Goal: Obtain resource: Download file/media

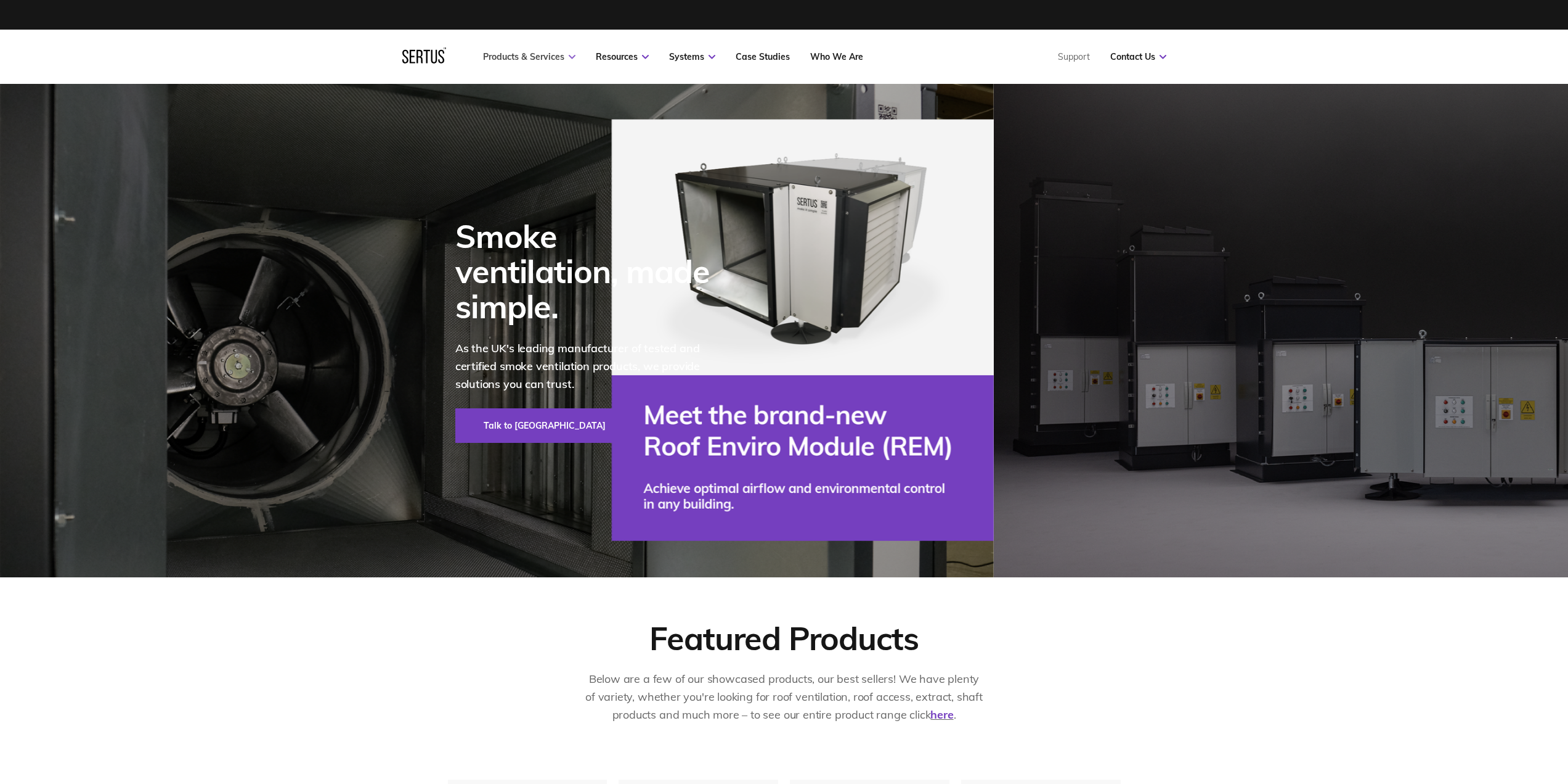
click at [521, 53] on link "Products & Services" at bounding box center [530, 56] width 93 height 11
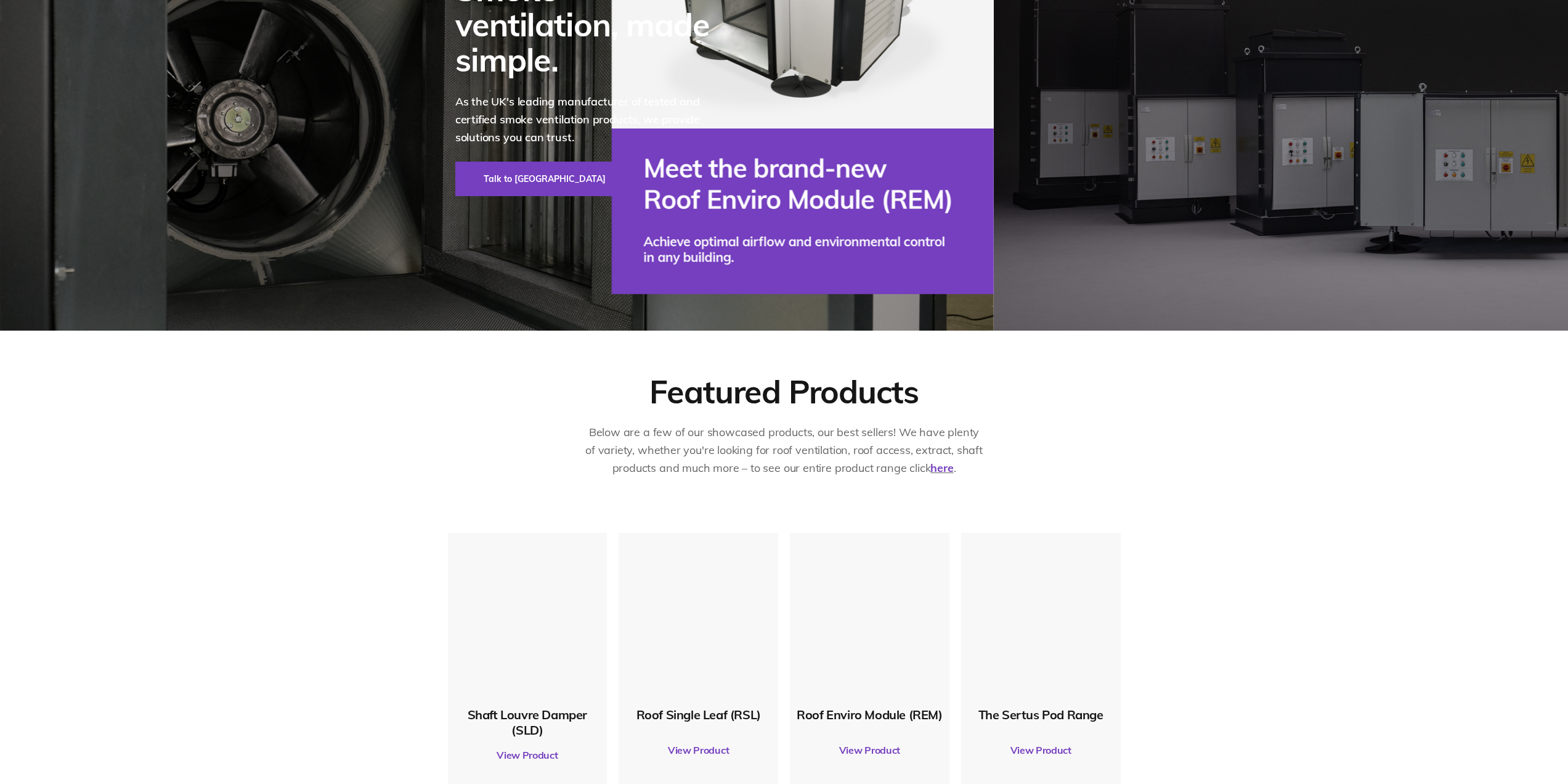
scroll to position [493, 0]
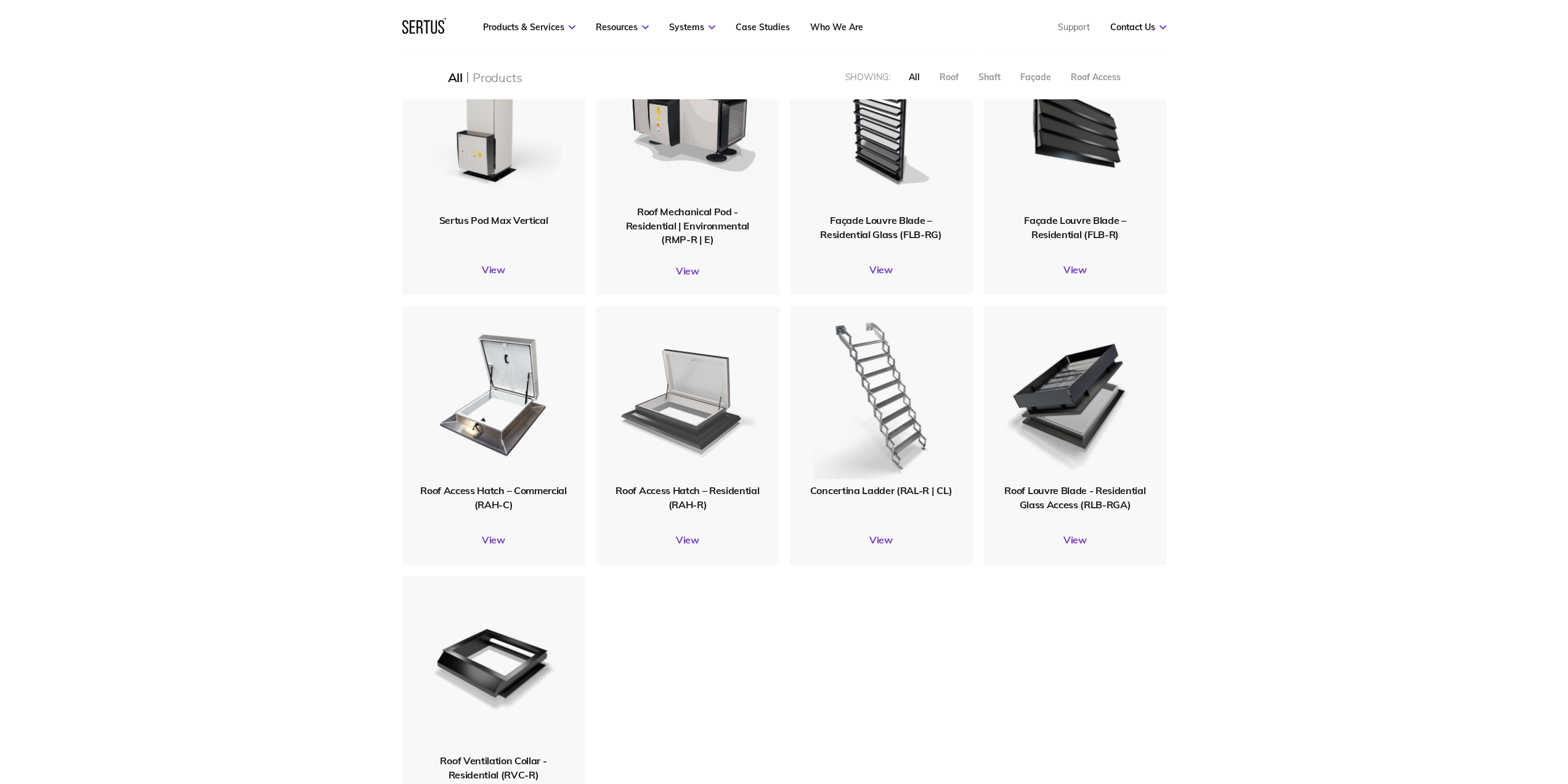
scroll to position [1233, 0]
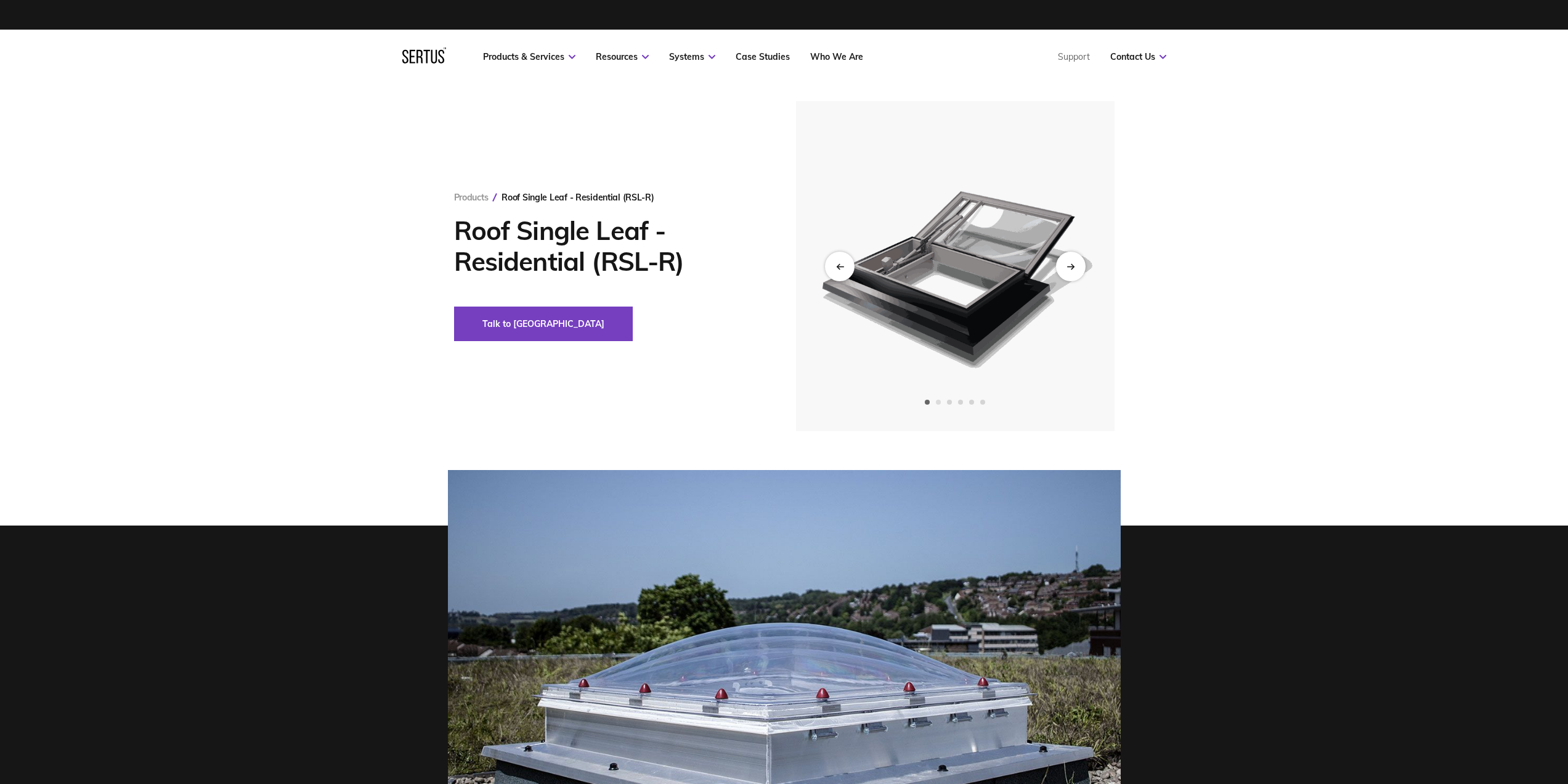
click at [938, 402] on span "Go to slide 2" at bounding box center [938, 402] width 5 height 5
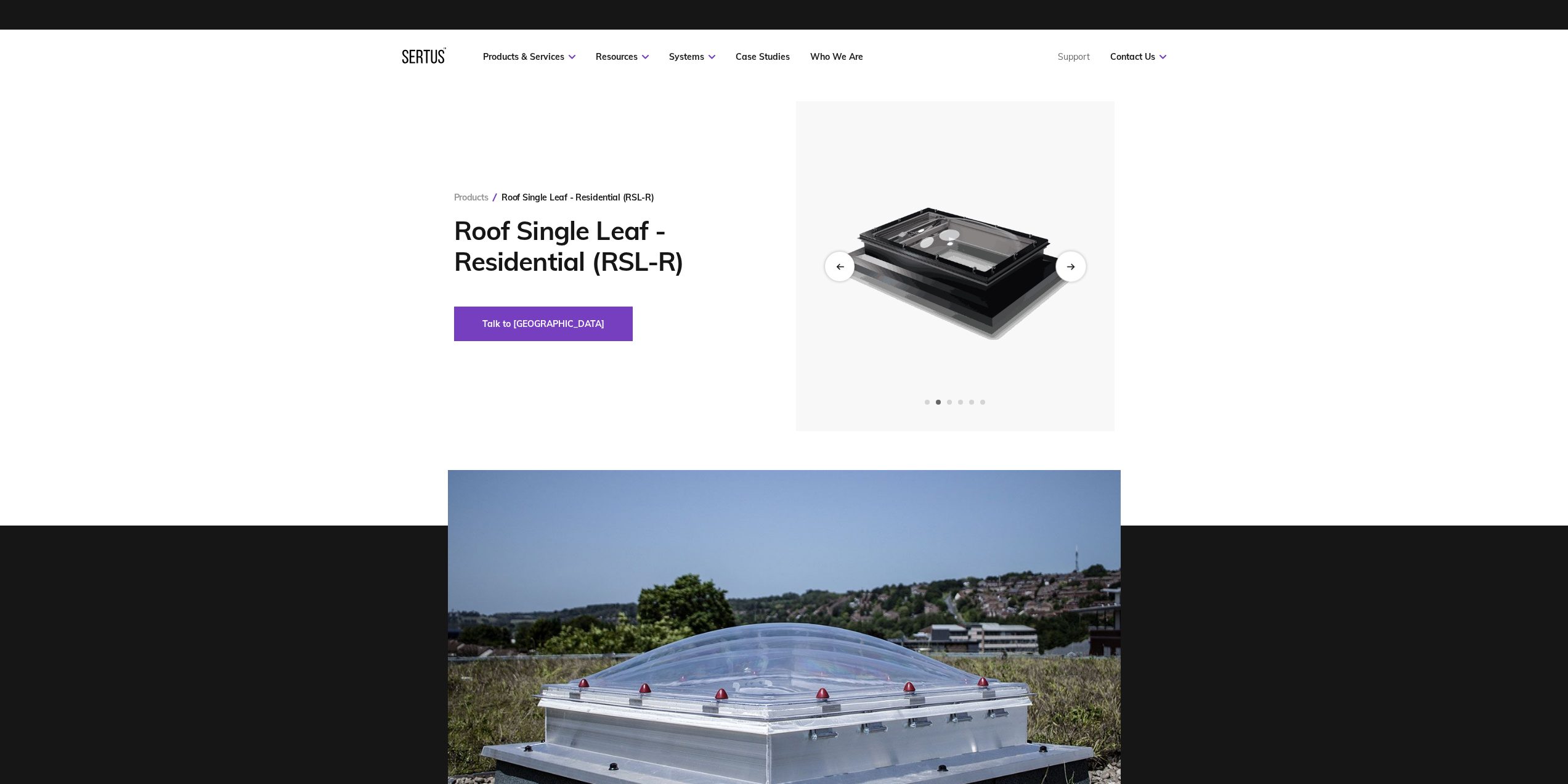
click at [1067, 268] on icon "Next slide" at bounding box center [1071, 266] width 8 height 7
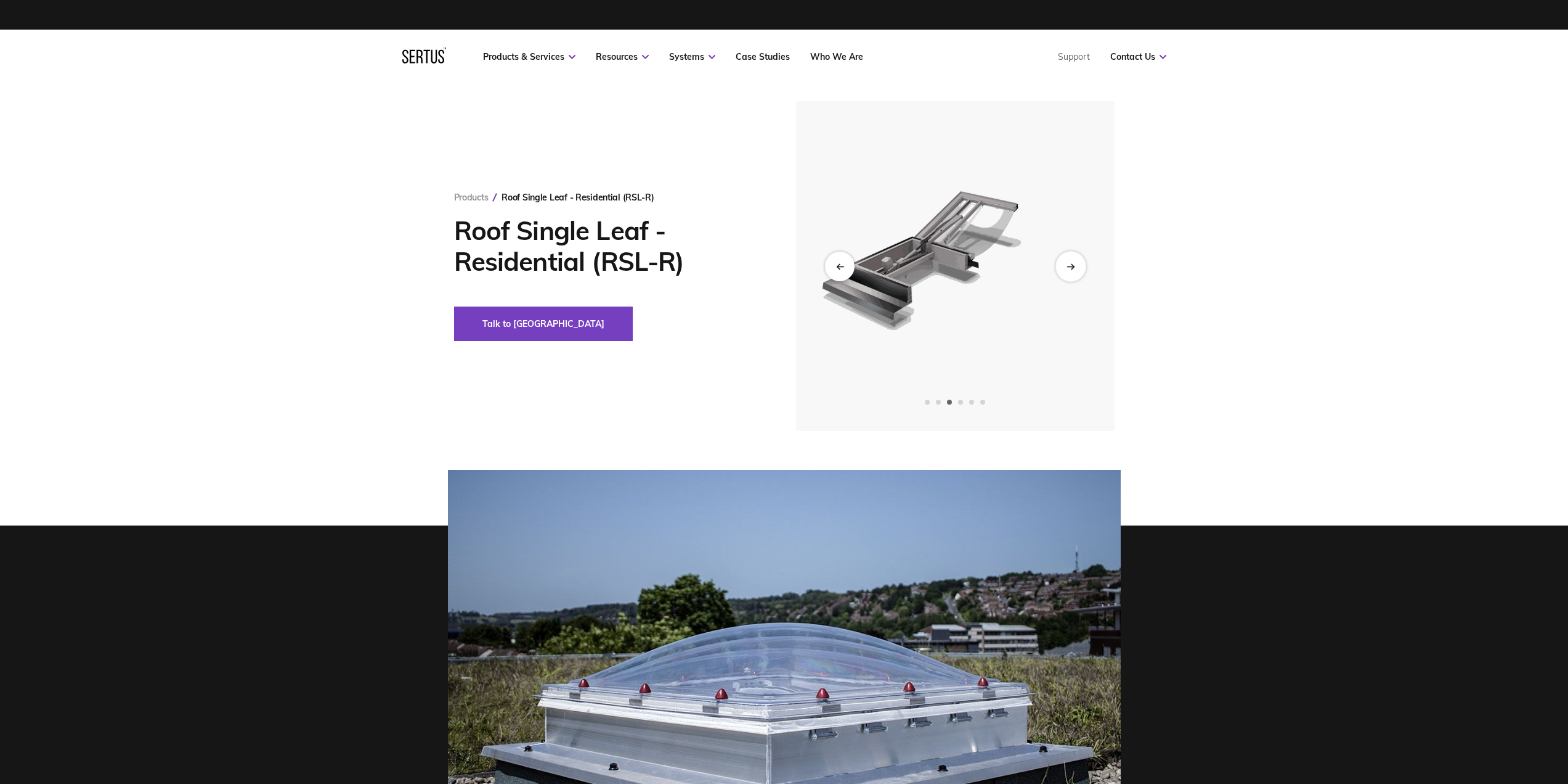
click at [1067, 268] on icon "Next slide" at bounding box center [1071, 266] width 8 height 7
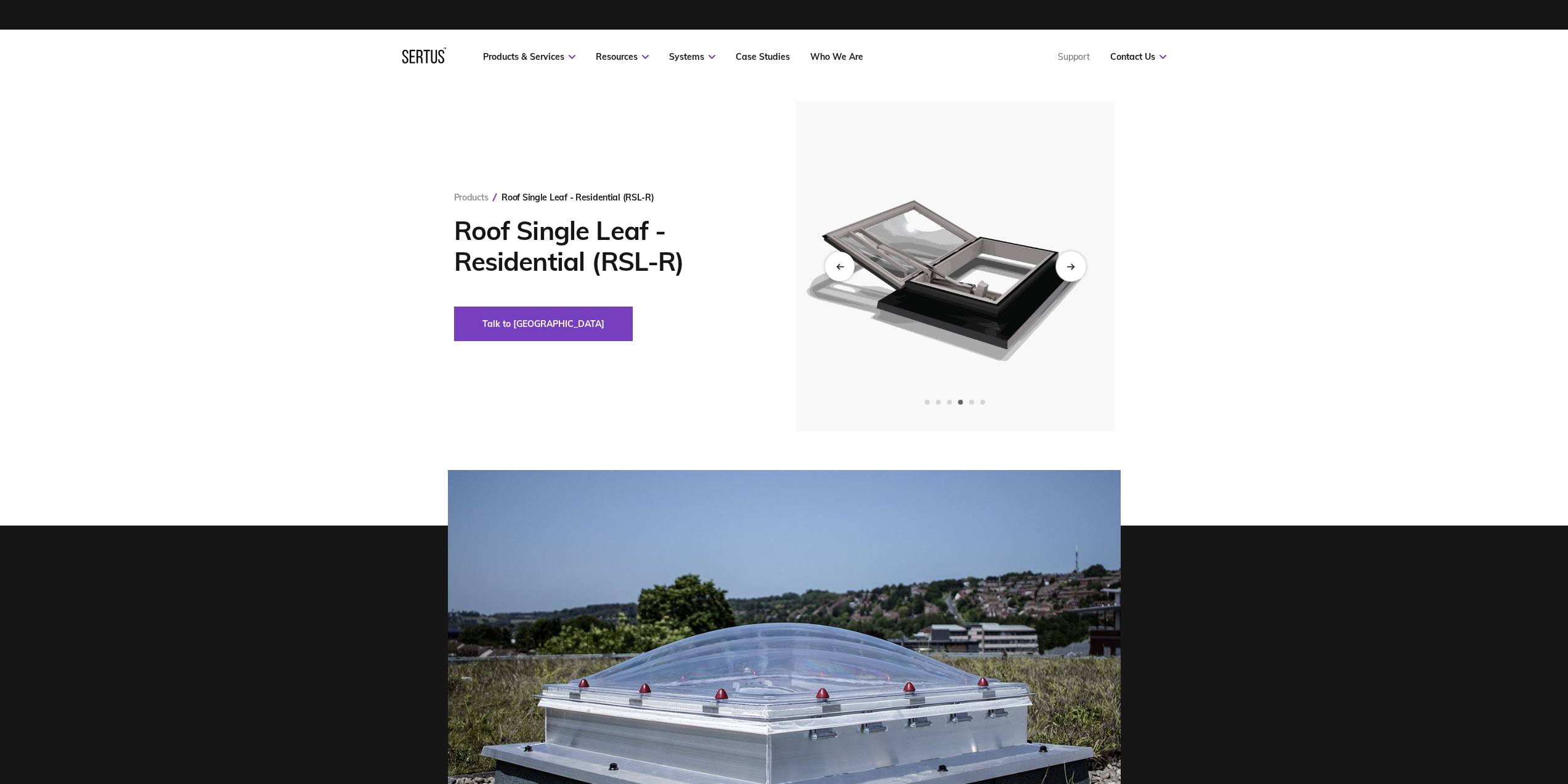
click at [1067, 268] on icon "Next slide" at bounding box center [1071, 266] width 8 height 7
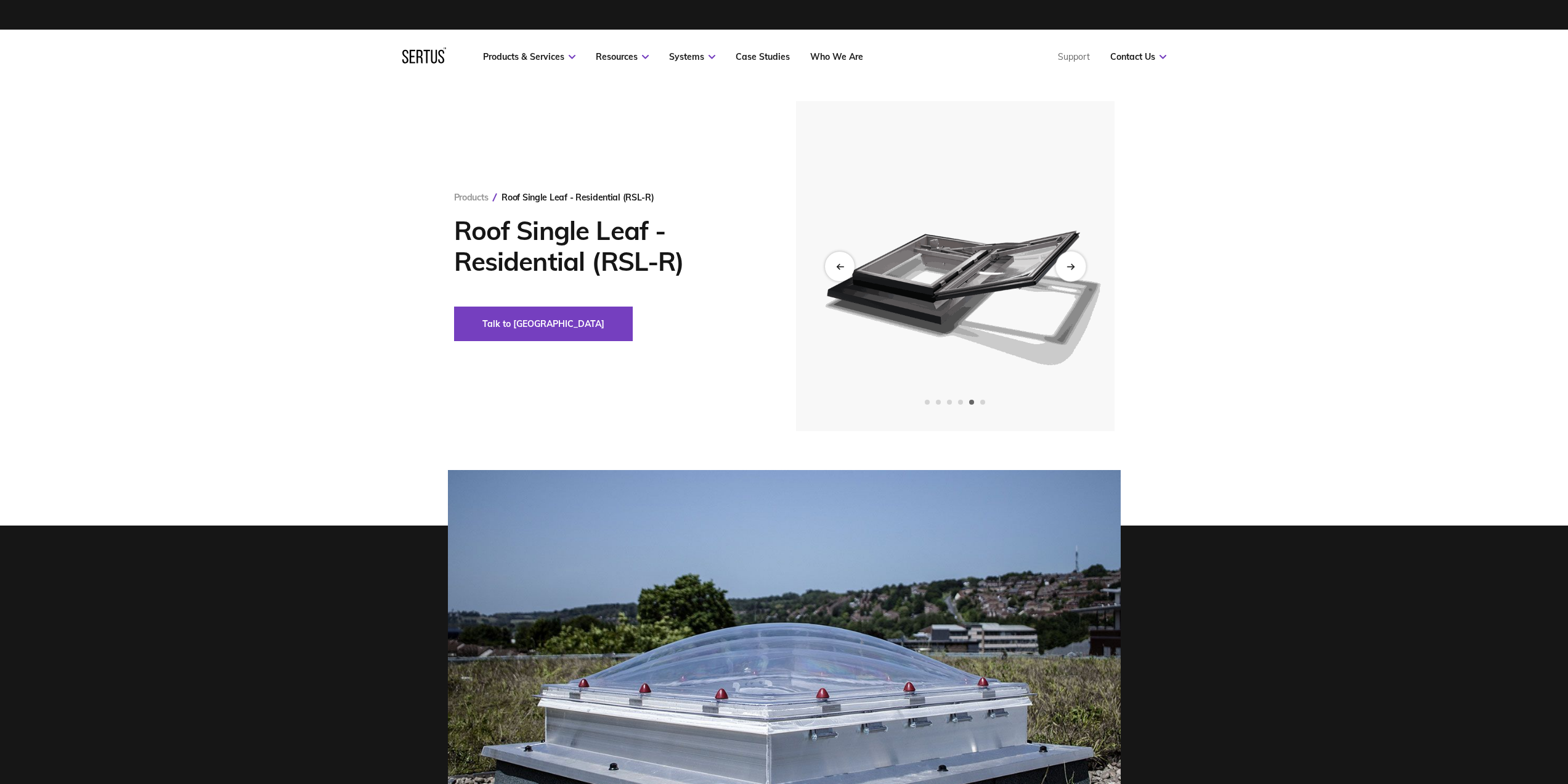
click at [1067, 268] on icon "Next slide" at bounding box center [1071, 266] width 8 height 7
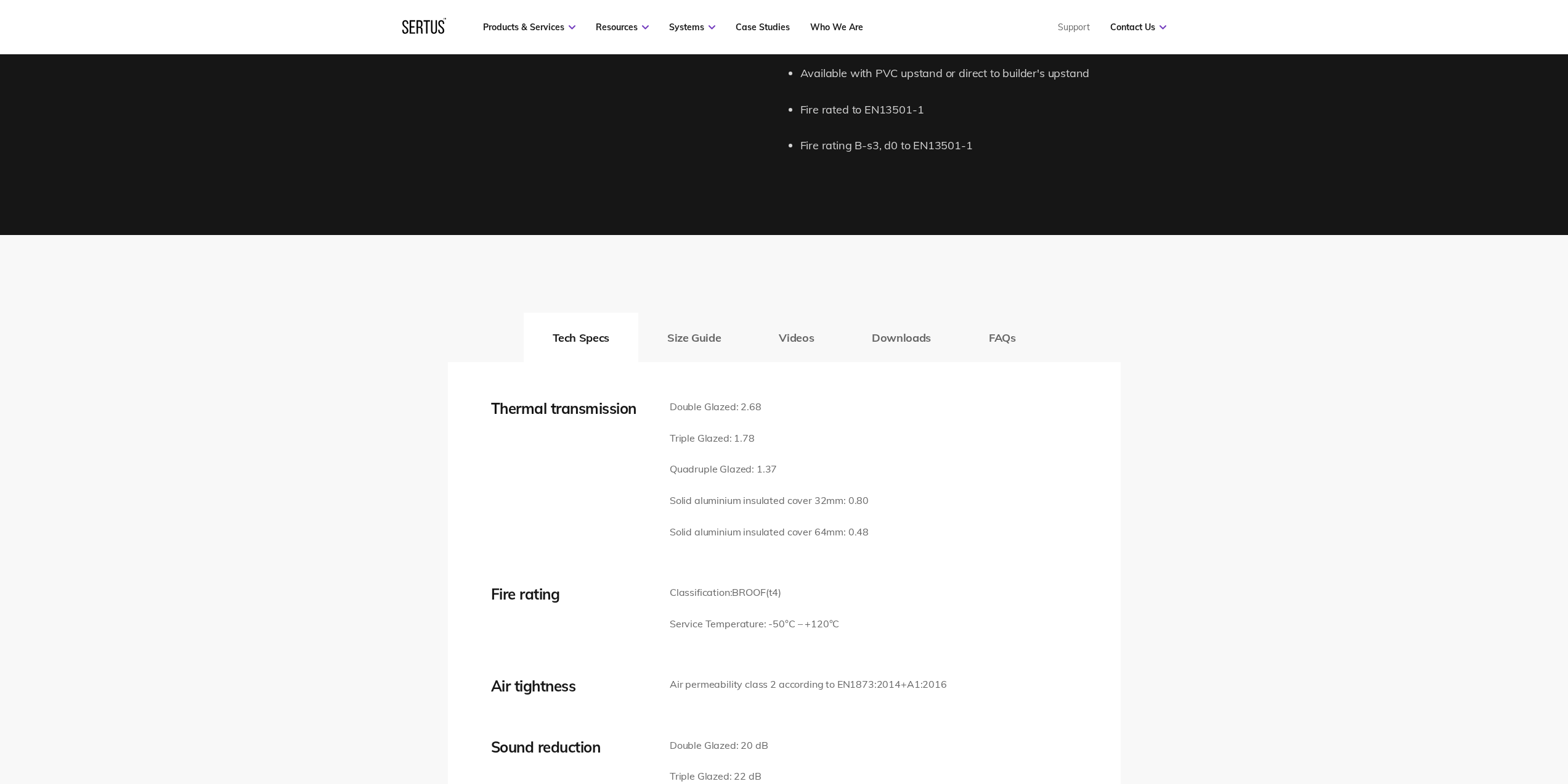
scroll to position [1542, 0]
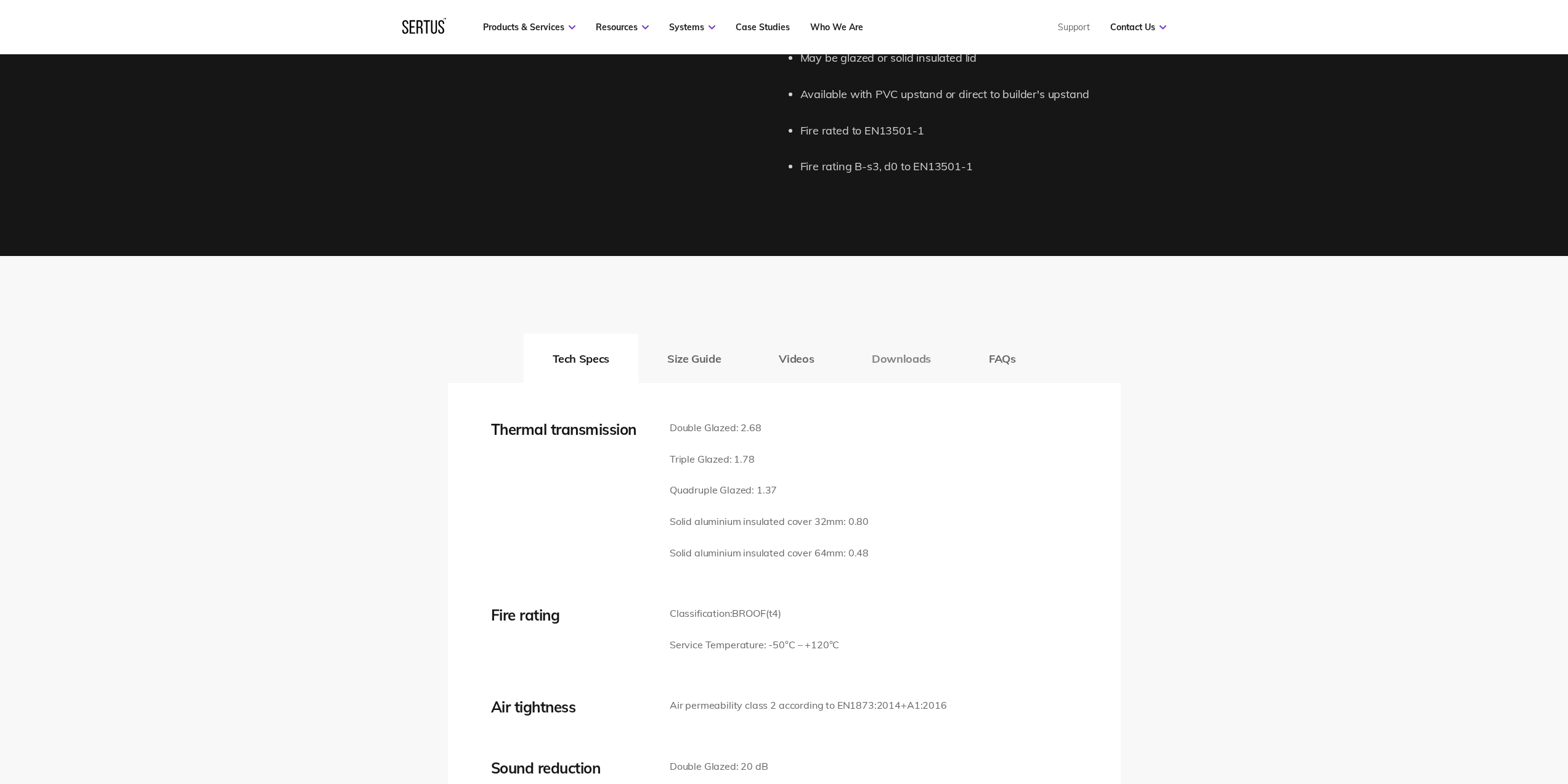
click at [915, 357] on button "Downloads" at bounding box center [901, 358] width 117 height 49
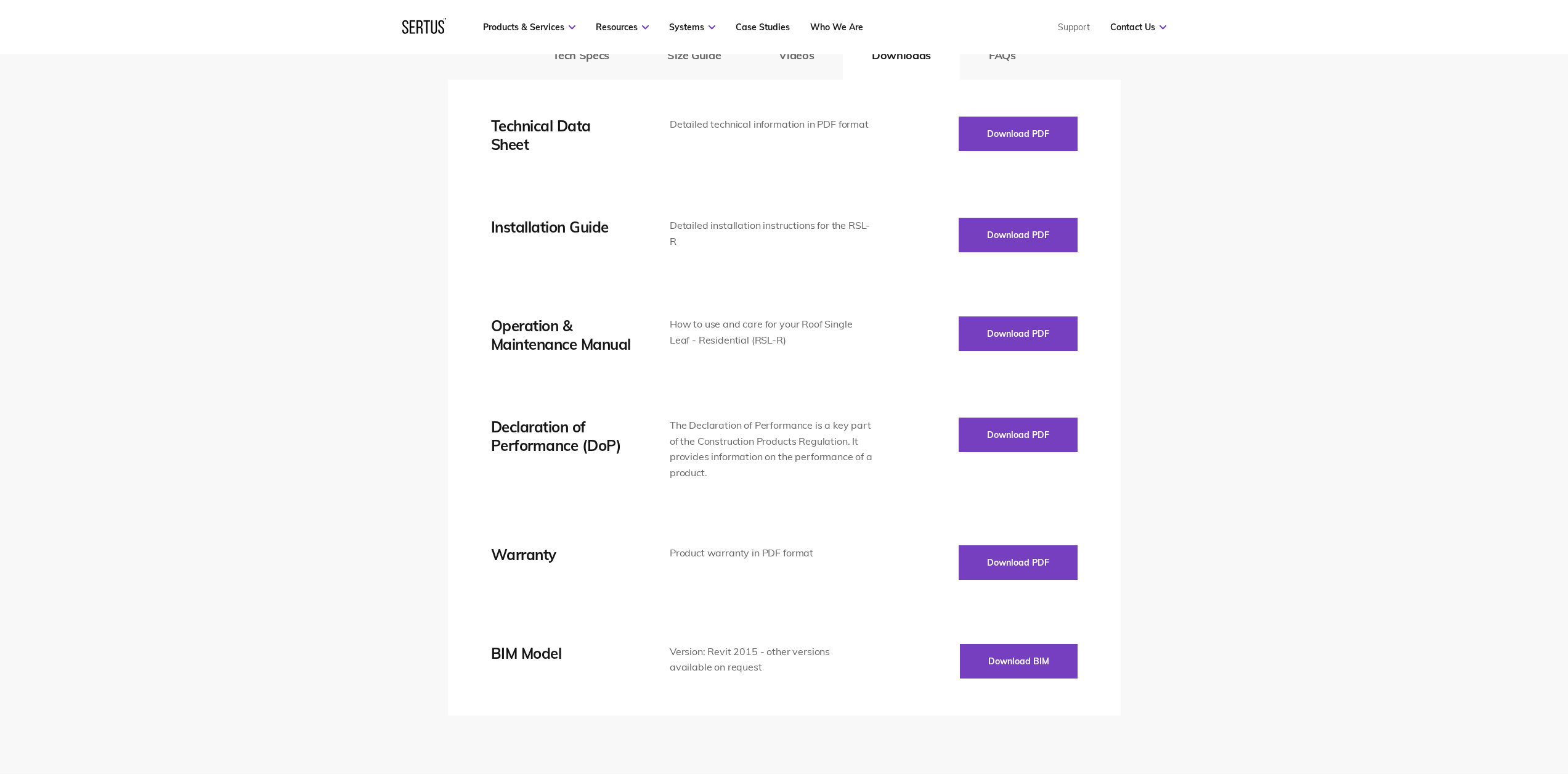
scroll to position [1850, 0]
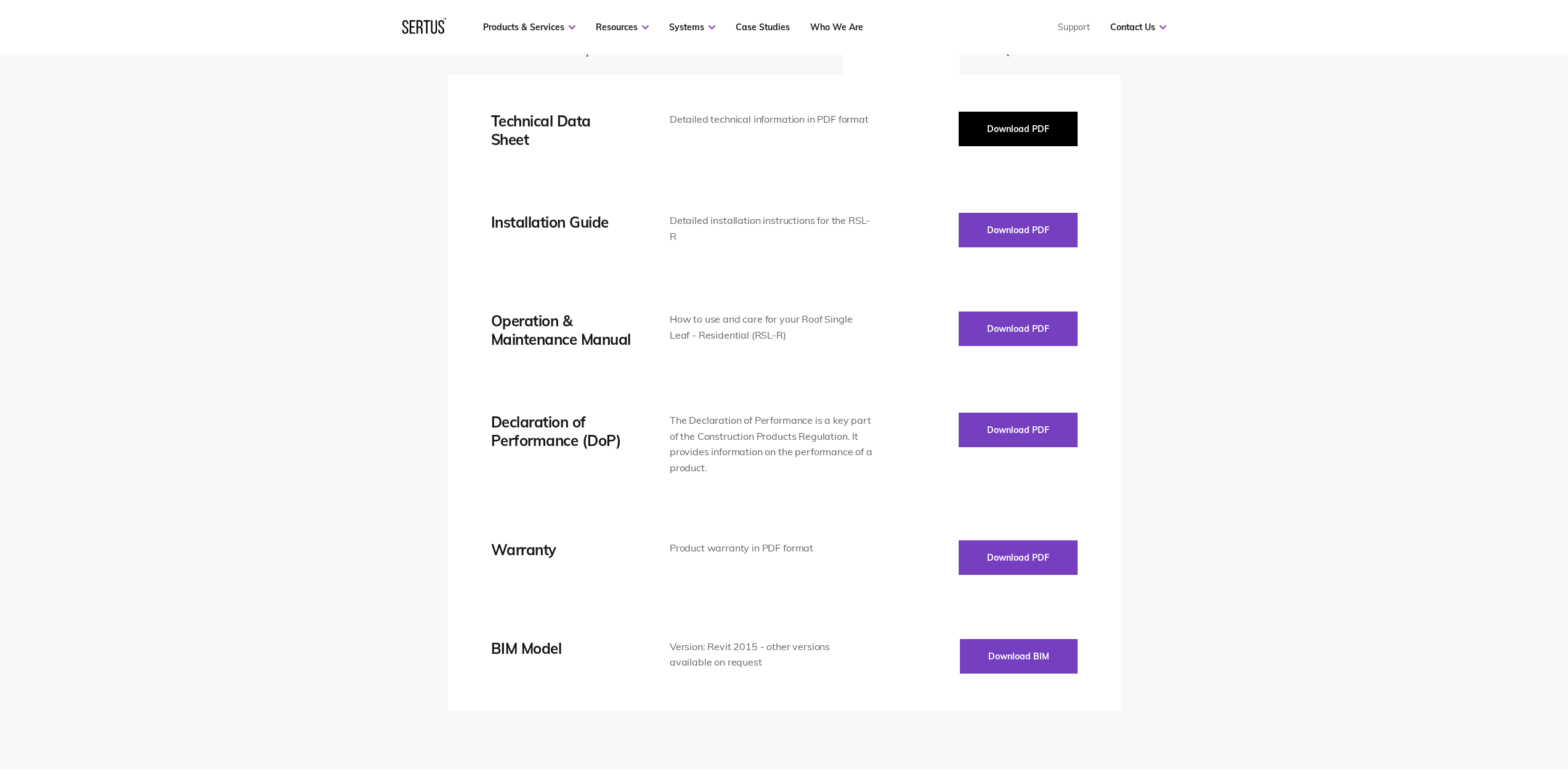
click at [997, 125] on button "Download PDF" at bounding box center [1018, 129] width 119 height 35
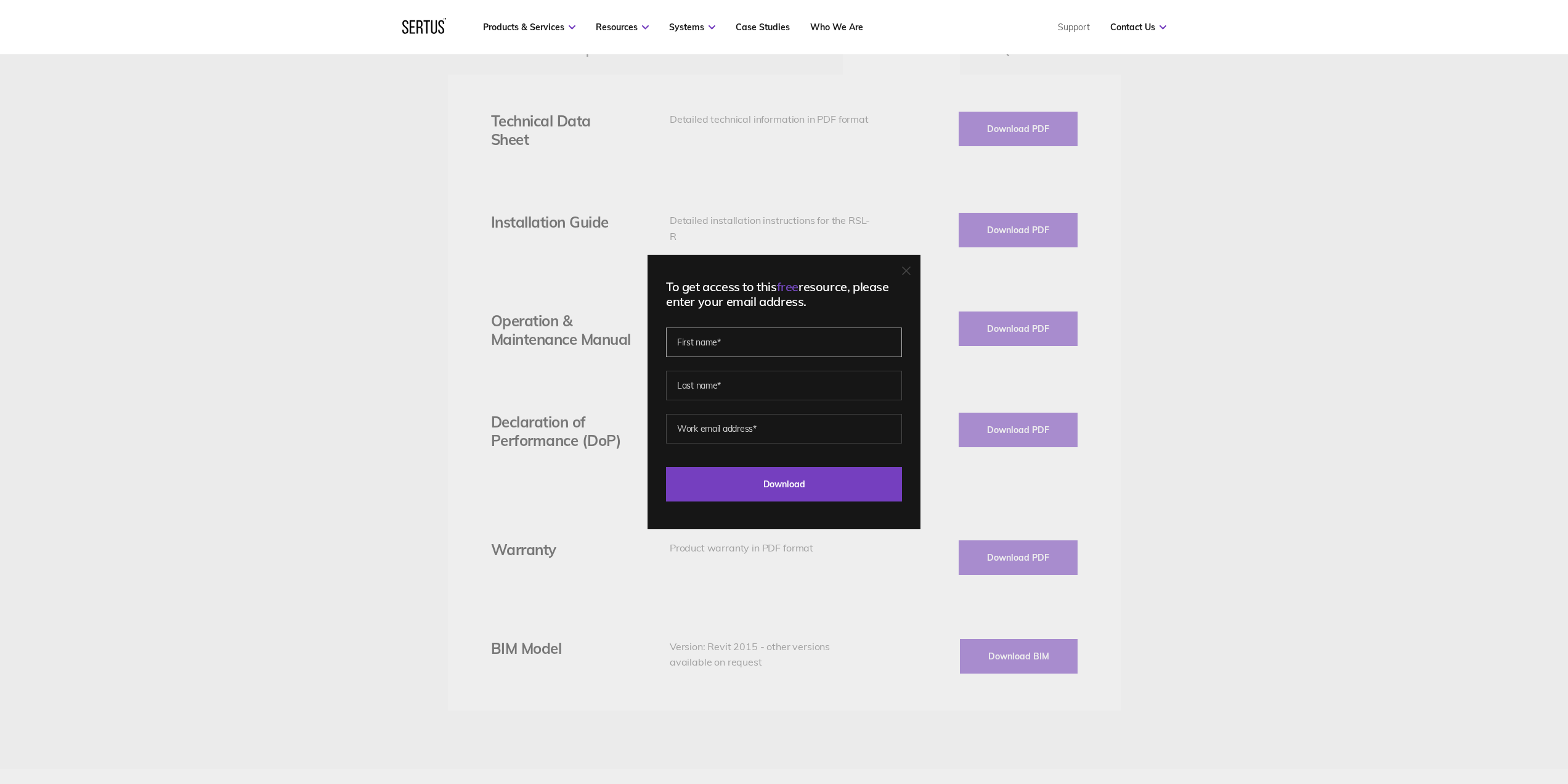
click at [702, 342] on input "text" at bounding box center [784, 342] width 236 height 30
type input "[PERSON_NAME]"
type input "Leader-[PERSON_NAME]"
click at [730, 426] on input "email" at bounding box center [784, 429] width 236 height 30
type input "[PERSON_NAME][EMAIL_ADDRESS][PERSON_NAME][DOMAIN_NAME]"
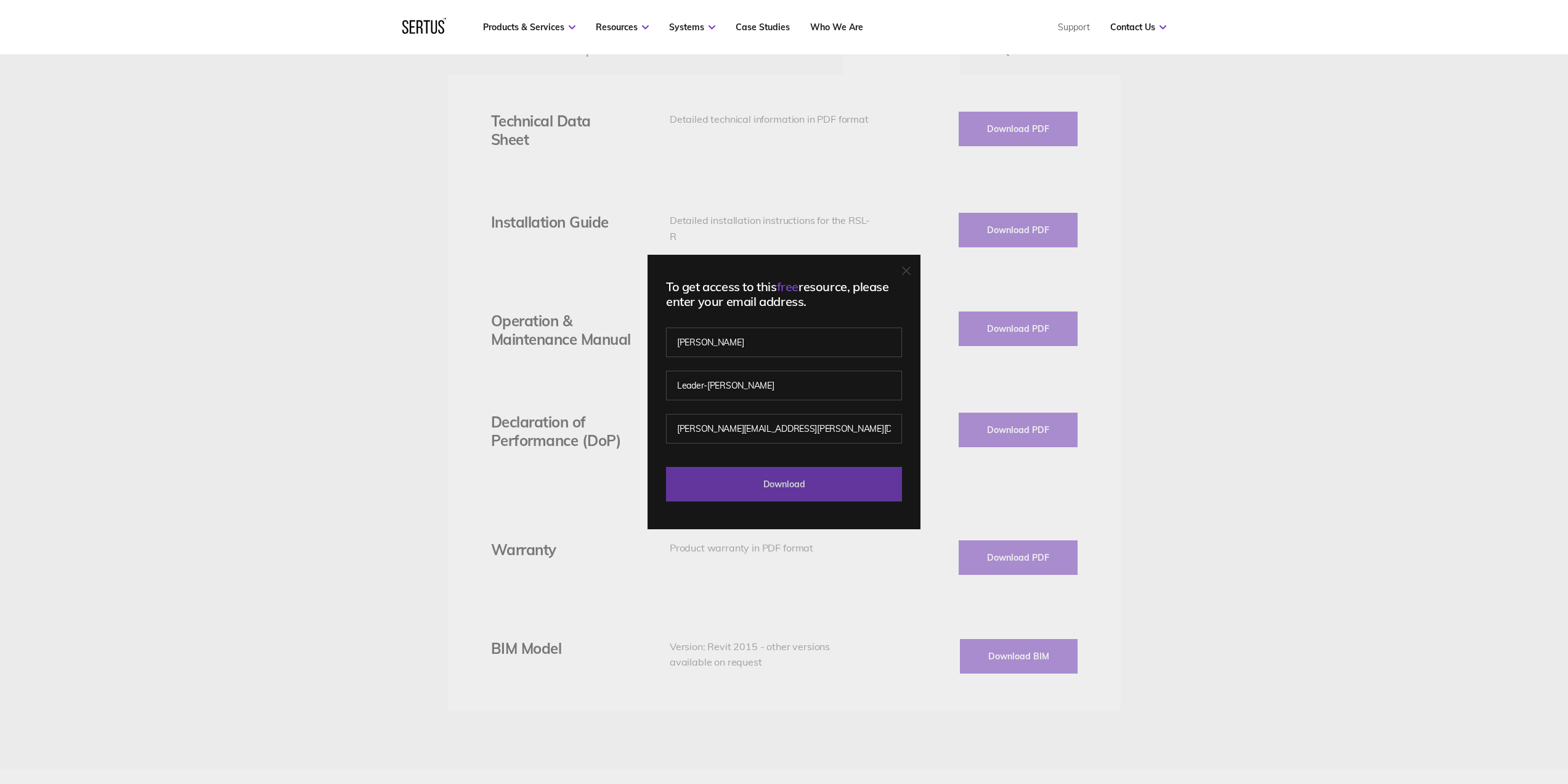
click at [754, 478] on input "Download" at bounding box center [784, 484] width 236 height 35
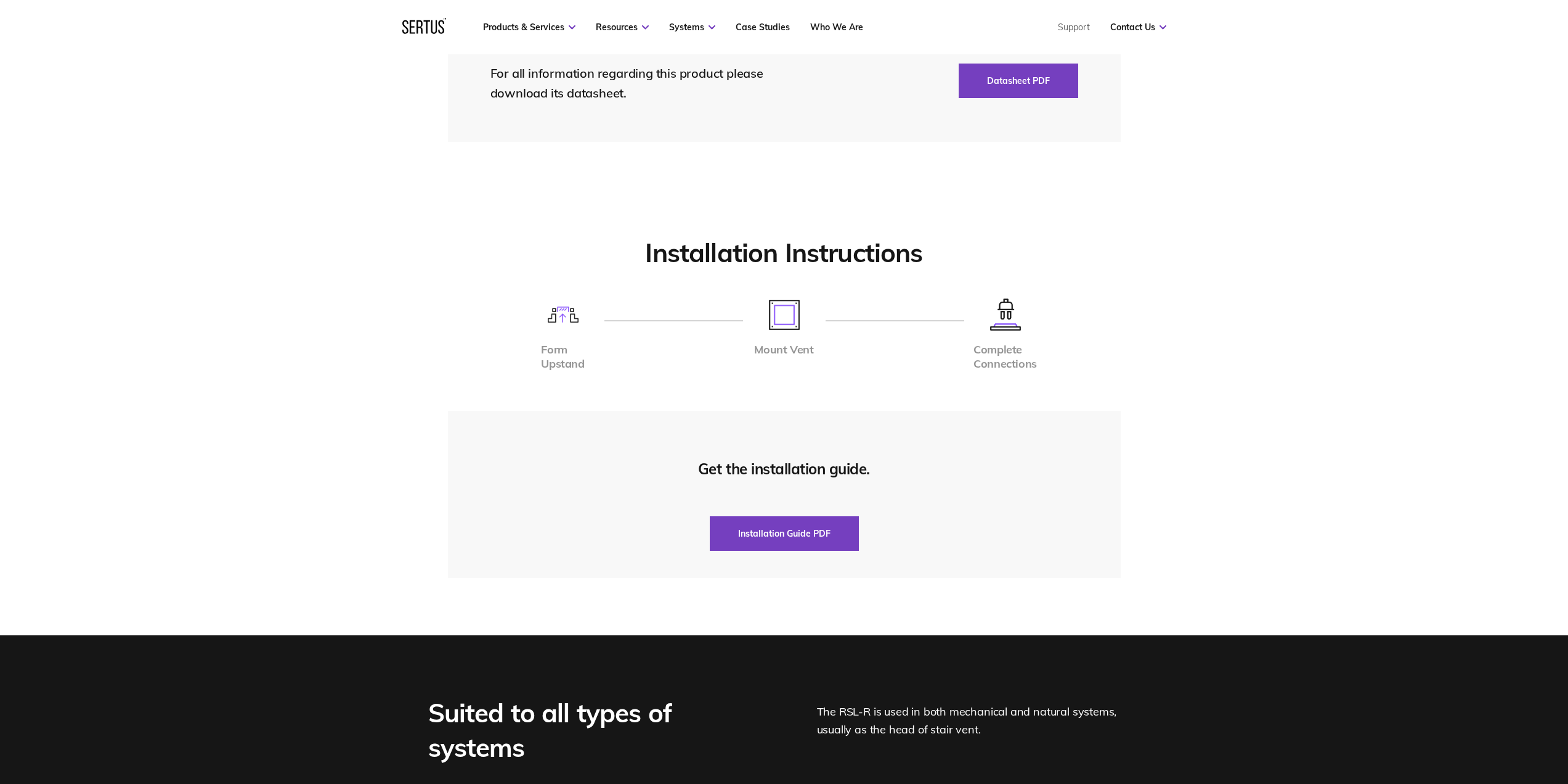
scroll to position [2651, 0]
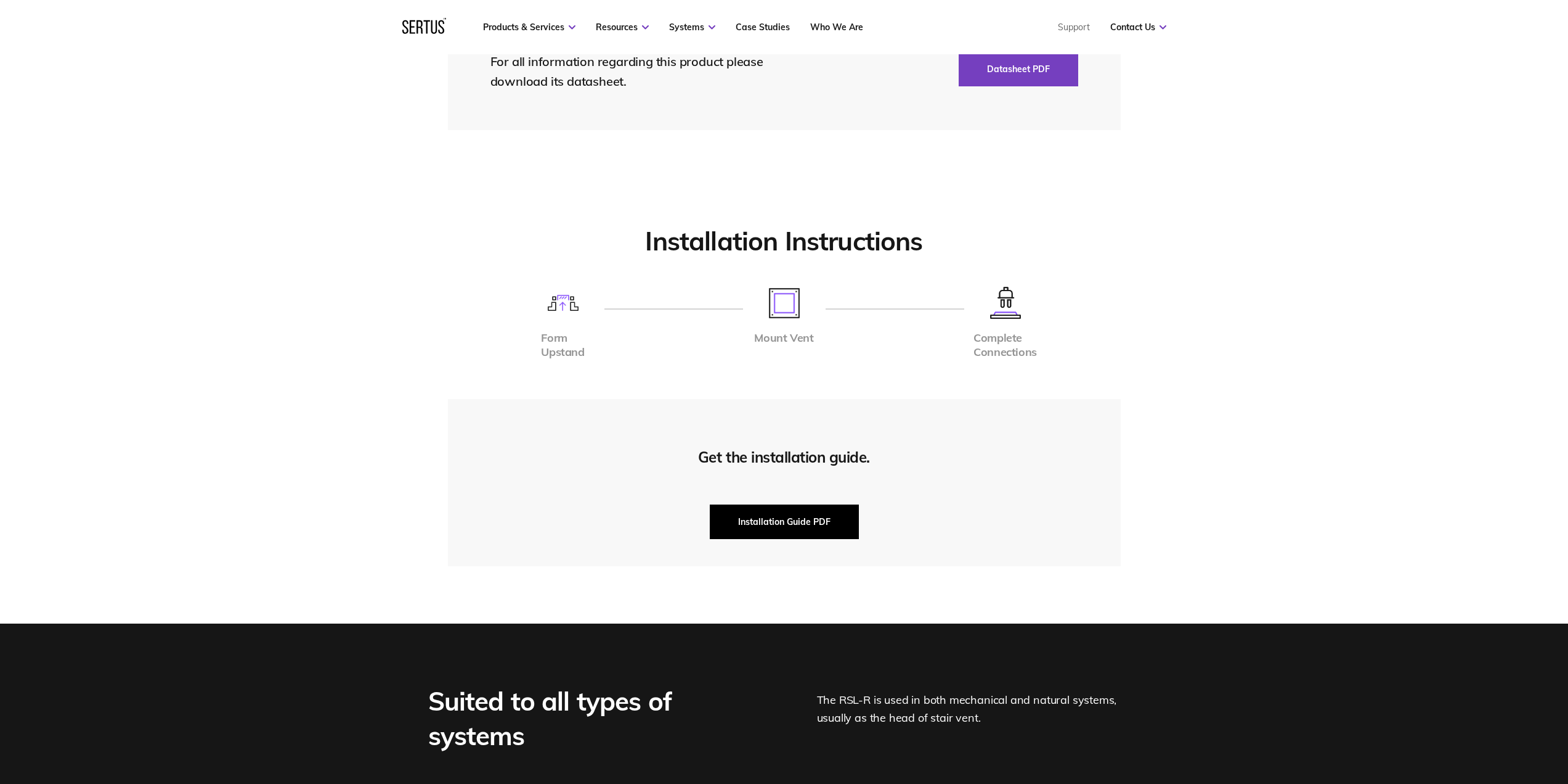
click at [766, 518] on button "Installation Guide PDF" at bounding box center [784, 521] width 150 height 35
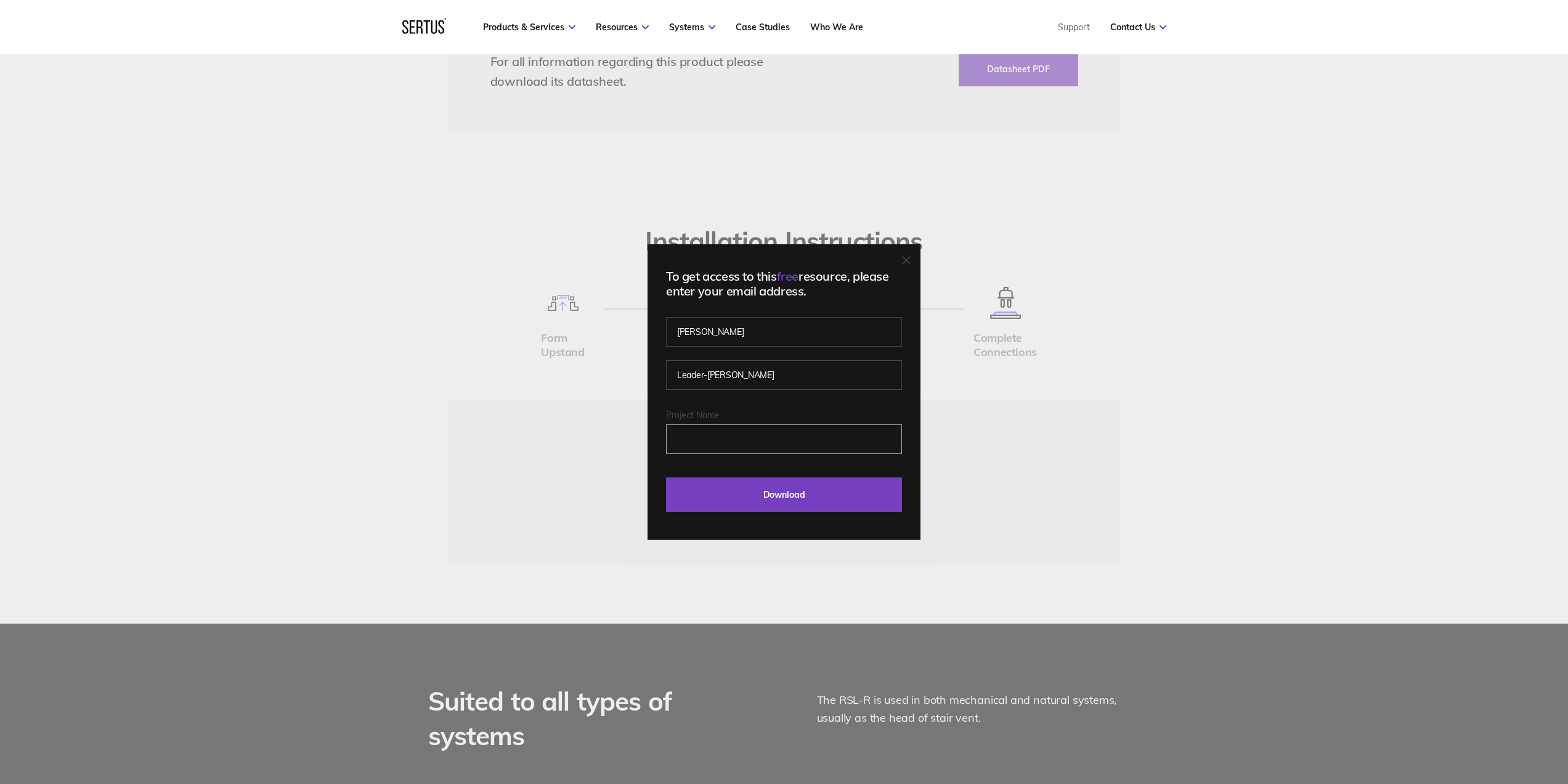
click at [713, 434] on input "Project Name" at bounding box center [784, 438] width 236 height 30
click at [723, 436] on input "Project Name" at bounding box center [784, 438] width 236 height 30
type input "TW"
click at [749, 490] on input "Download" at bounding box center [784, 494] width 236 height 35
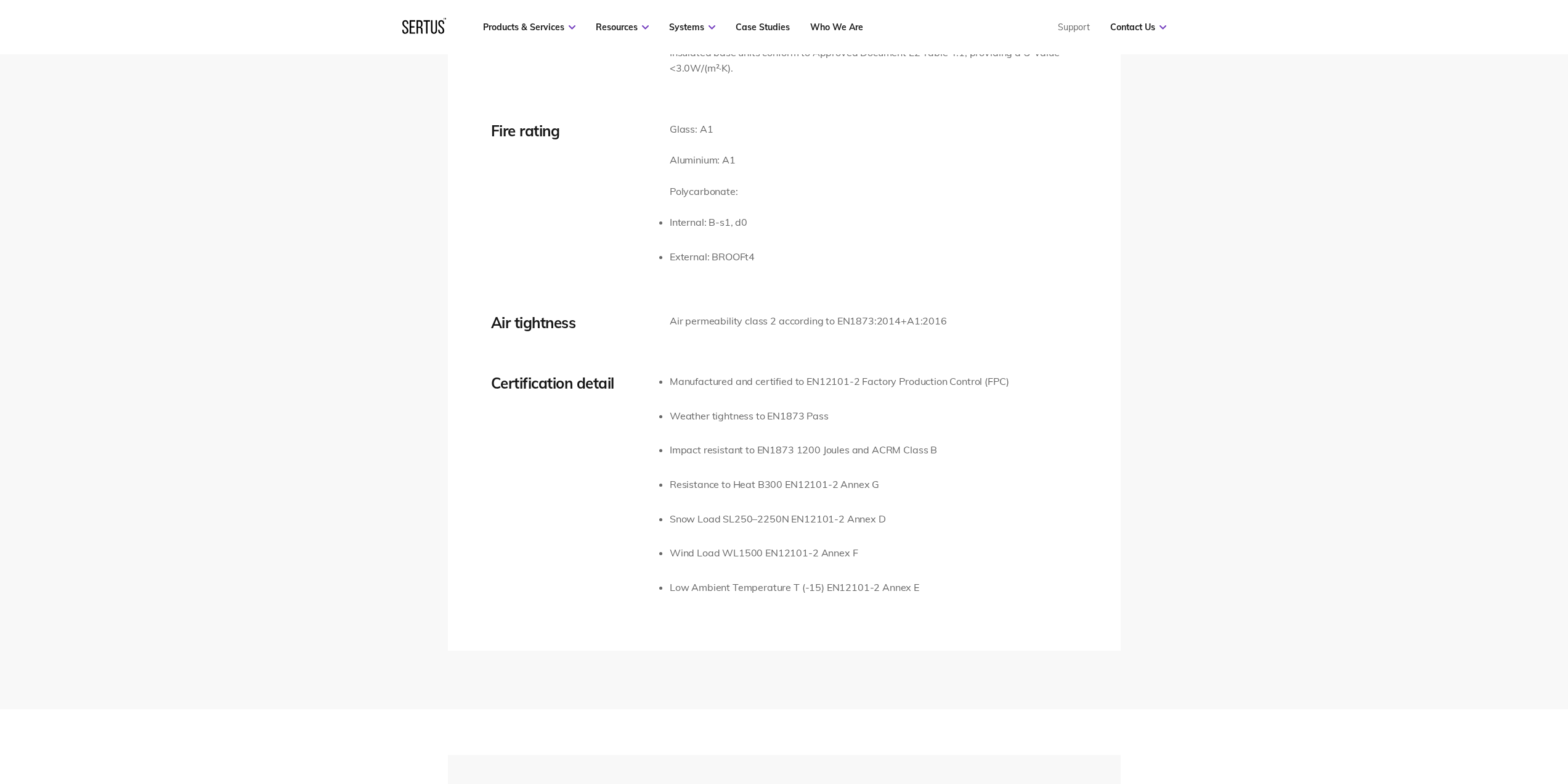
scroll to position [2467, 0]
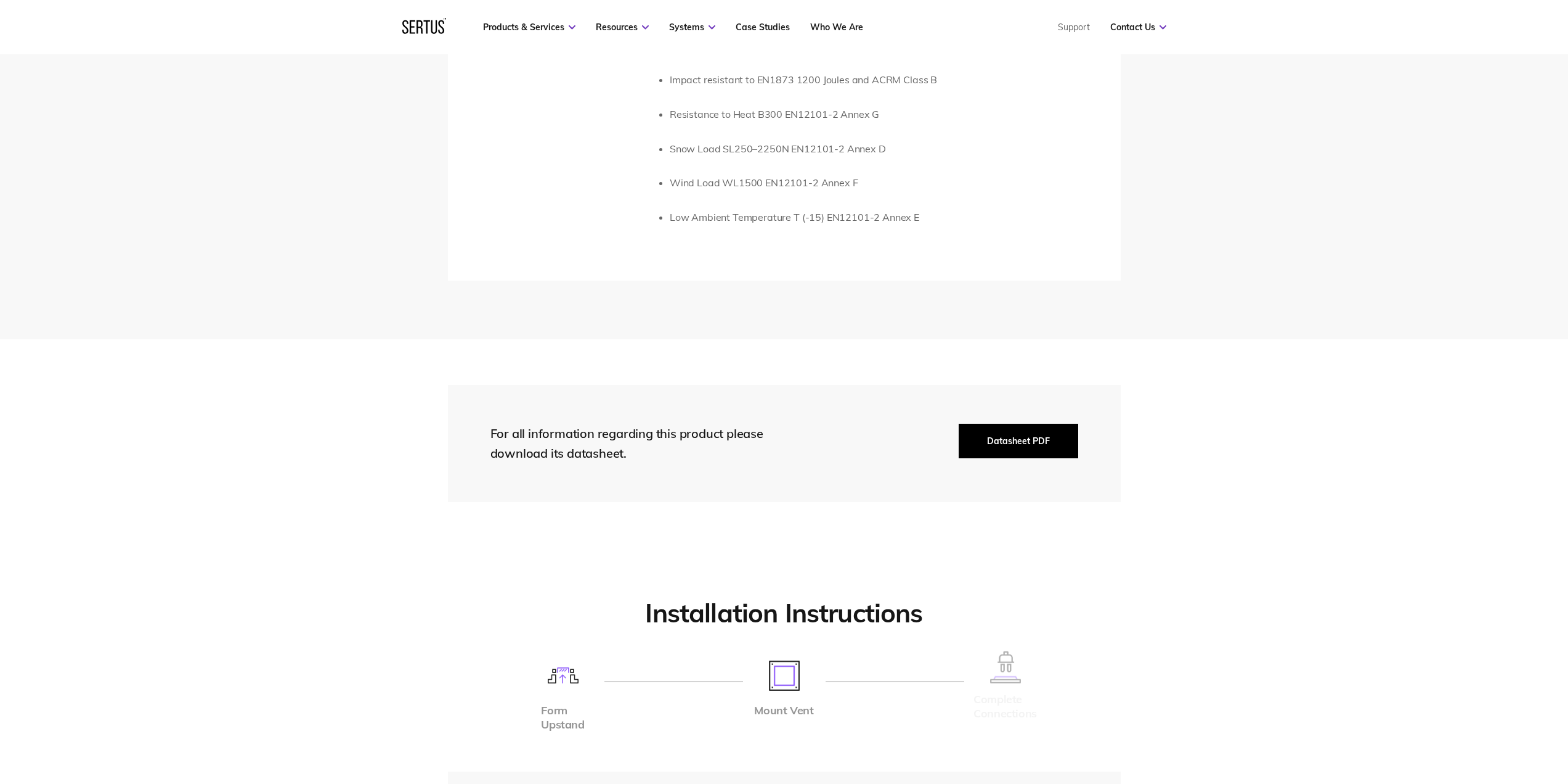
click at [997, 445] on button "Datasheet PDF" at bounding box center [1019, 441] width 120 height 35
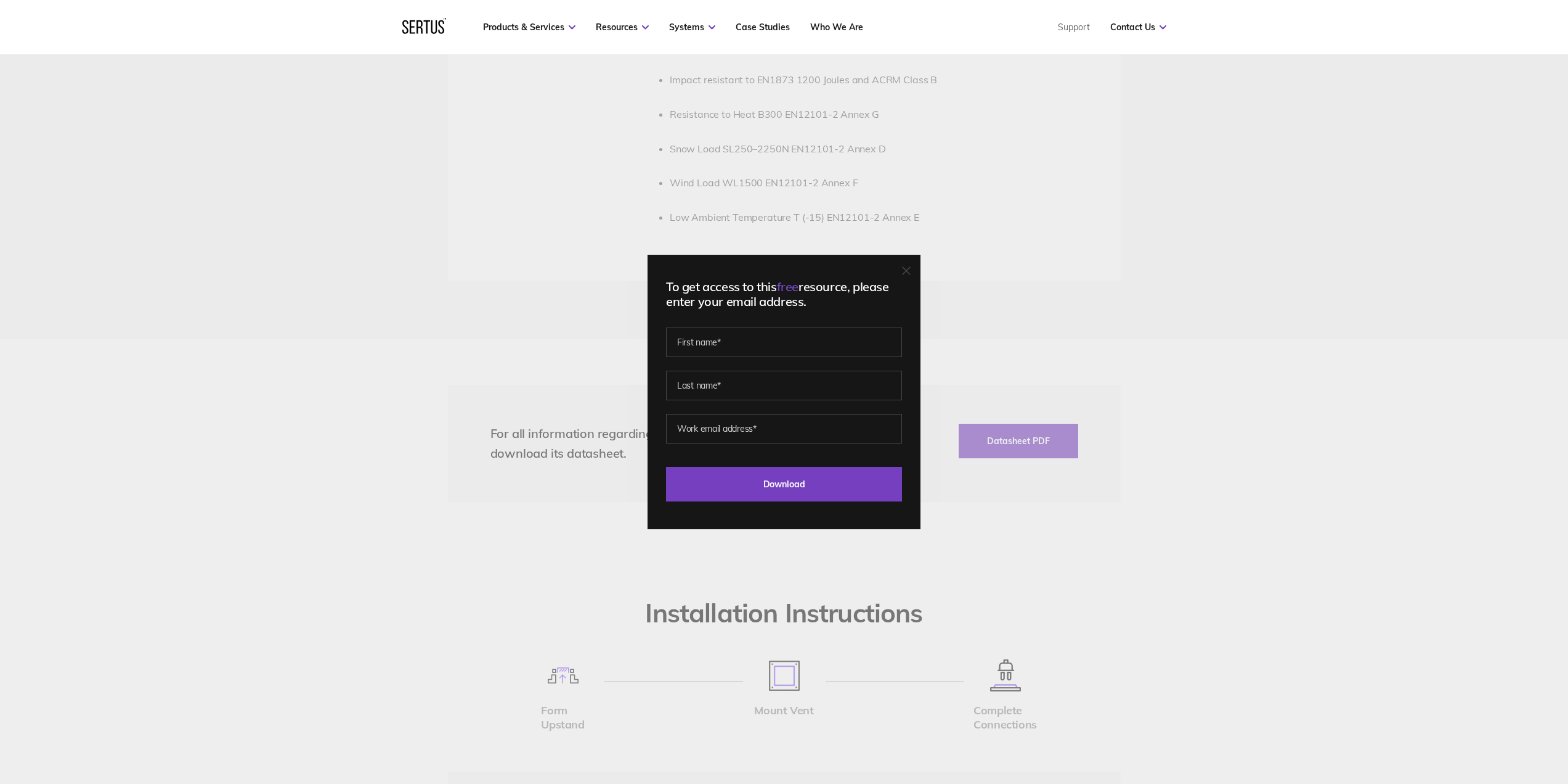
click at [554, 440] on div "To get access to this free resource, please enter your email address. Last Down…" at bounding box center [784, 392] width 1568 height 784
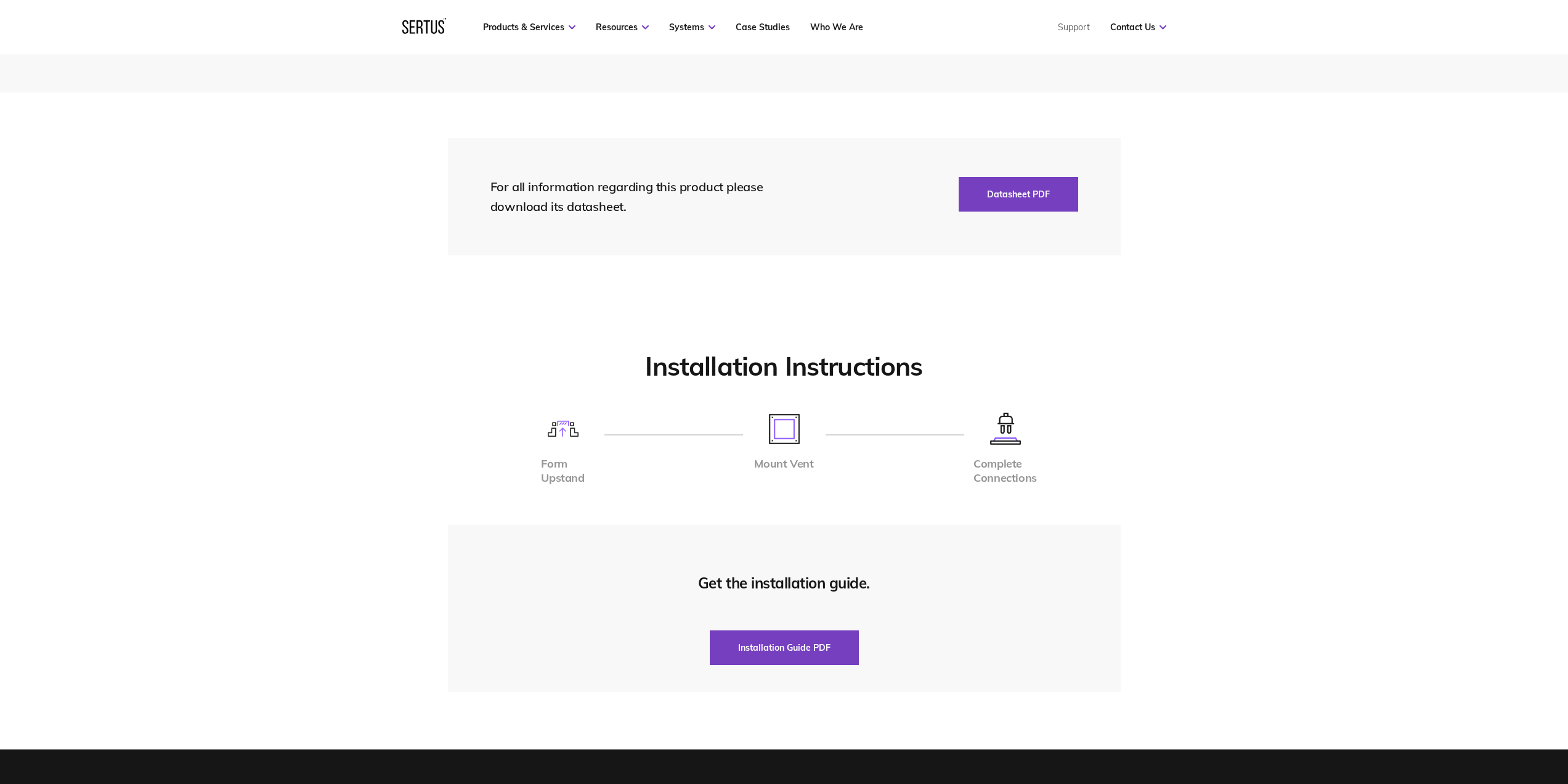
scroll to position [2837, 0]
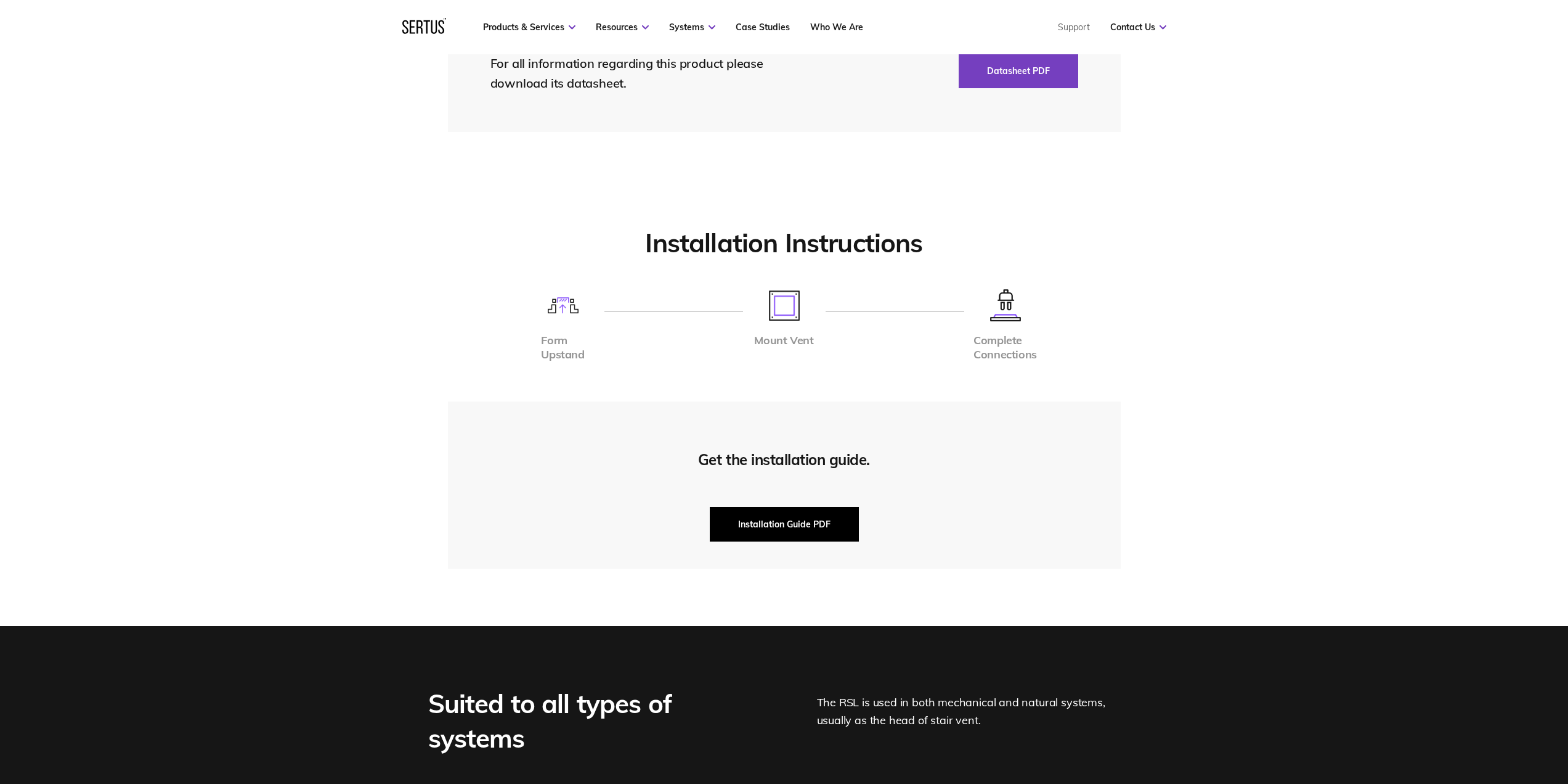
click at [767, 532] on button "Installation Guide PDF" at bounding box center [784, 524] width 150 height 35
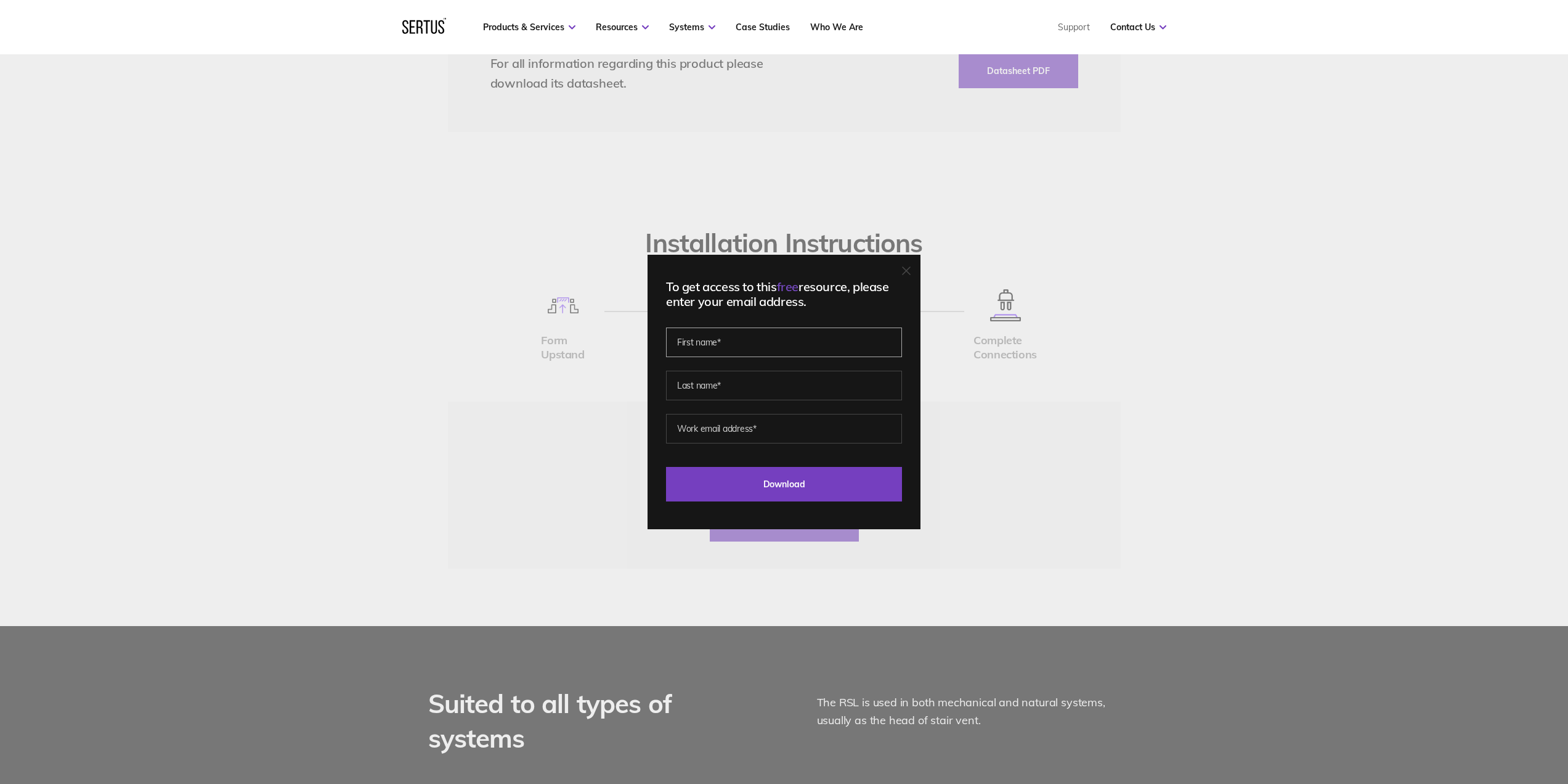
click at [743, 339] on input "text" at bounding box center [784, 342] width 236 height 30
type input "[PERSON_NAME]"
type input "Leader-[PERSON_NAME]"
click at [726, 428] on input "email" at bounding box center [784, 429] width 236 height 30
type input "[PERSON_NAME][EMAIL_ADDRESS][PERSON_NAME][DOMAIN_NAME]"
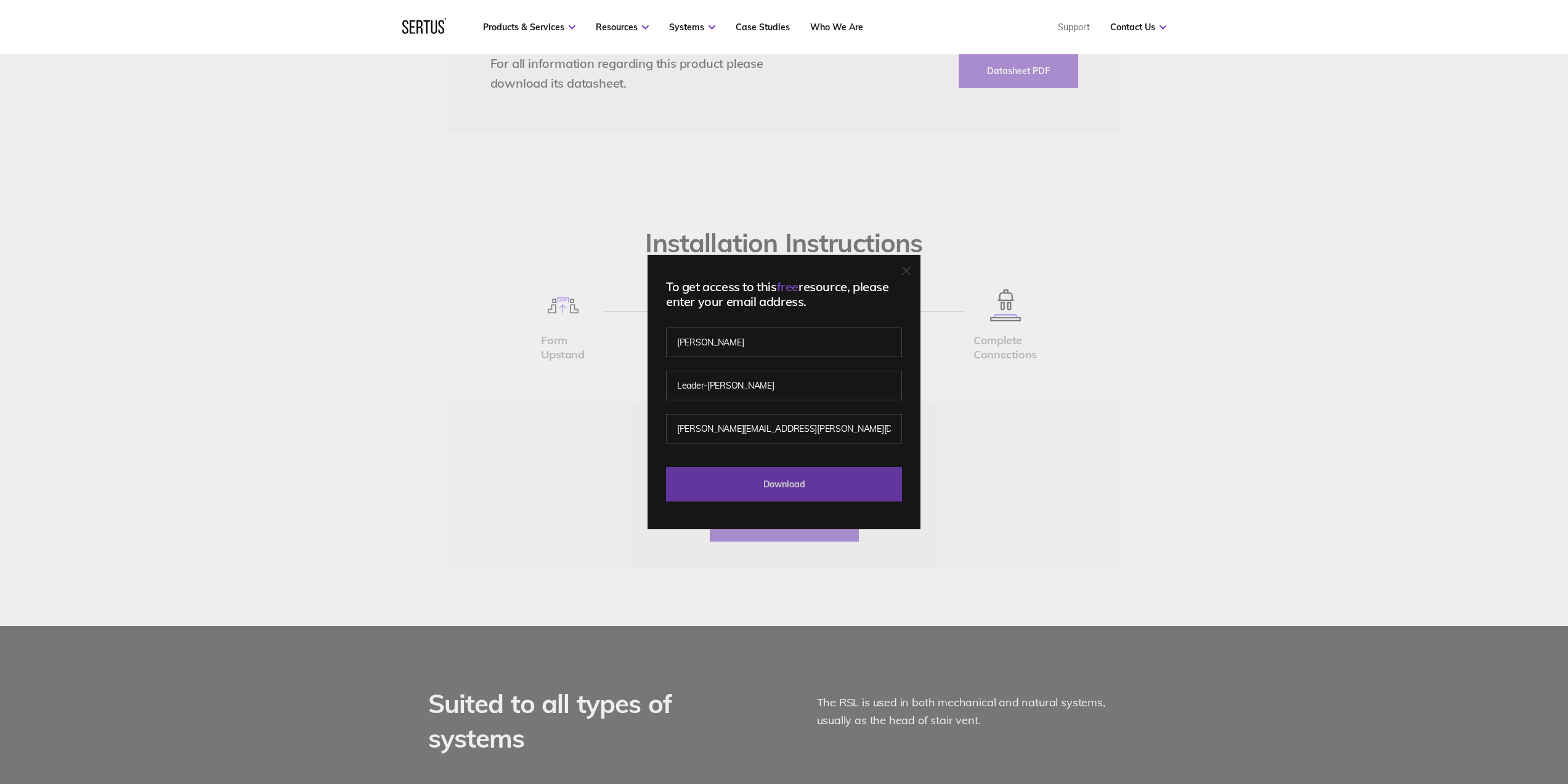
click at [774, 485] on input "Download" at bounding box center [784, 484] width 236 height 35
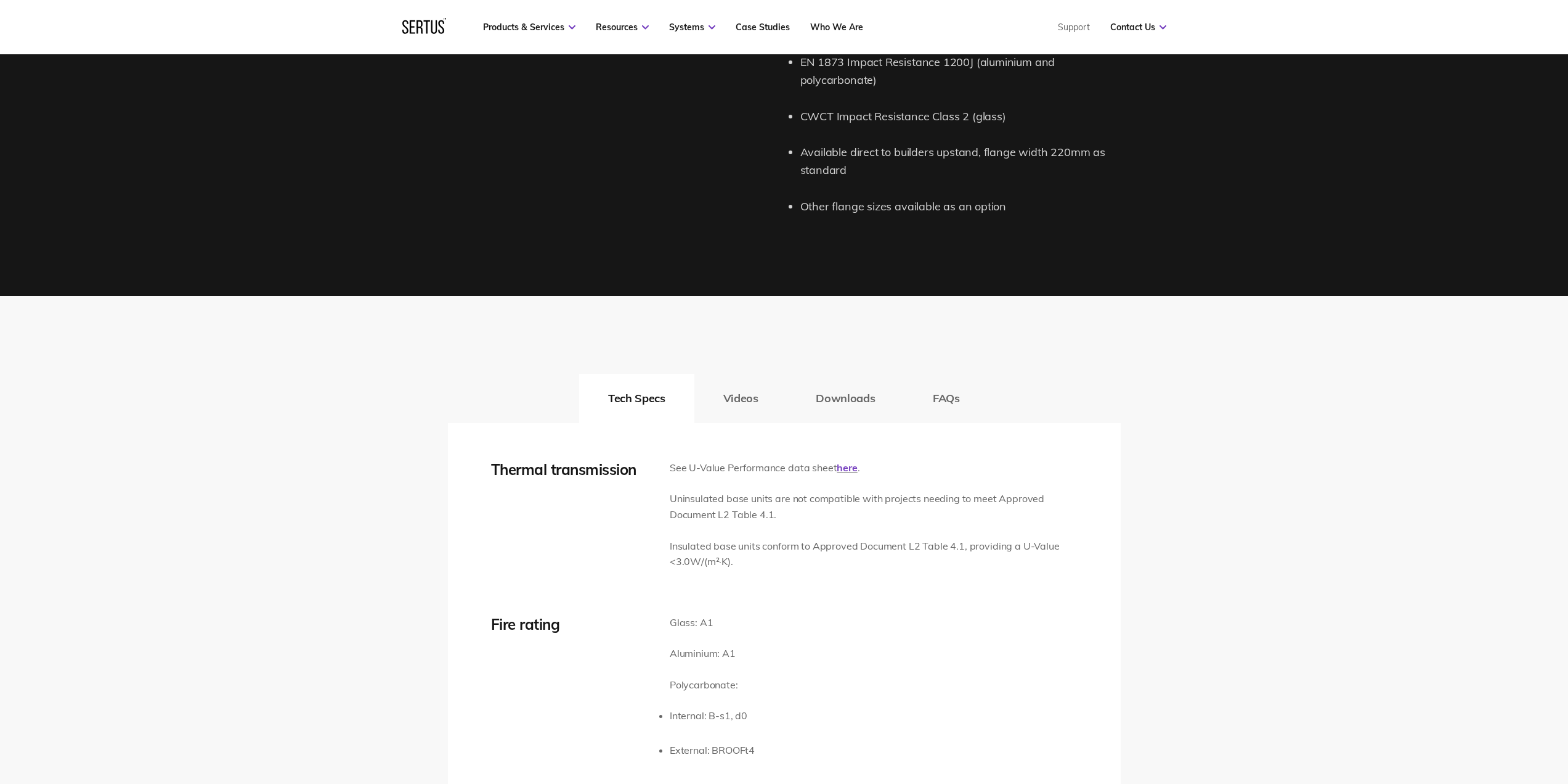
scroll to position [1726, 0]
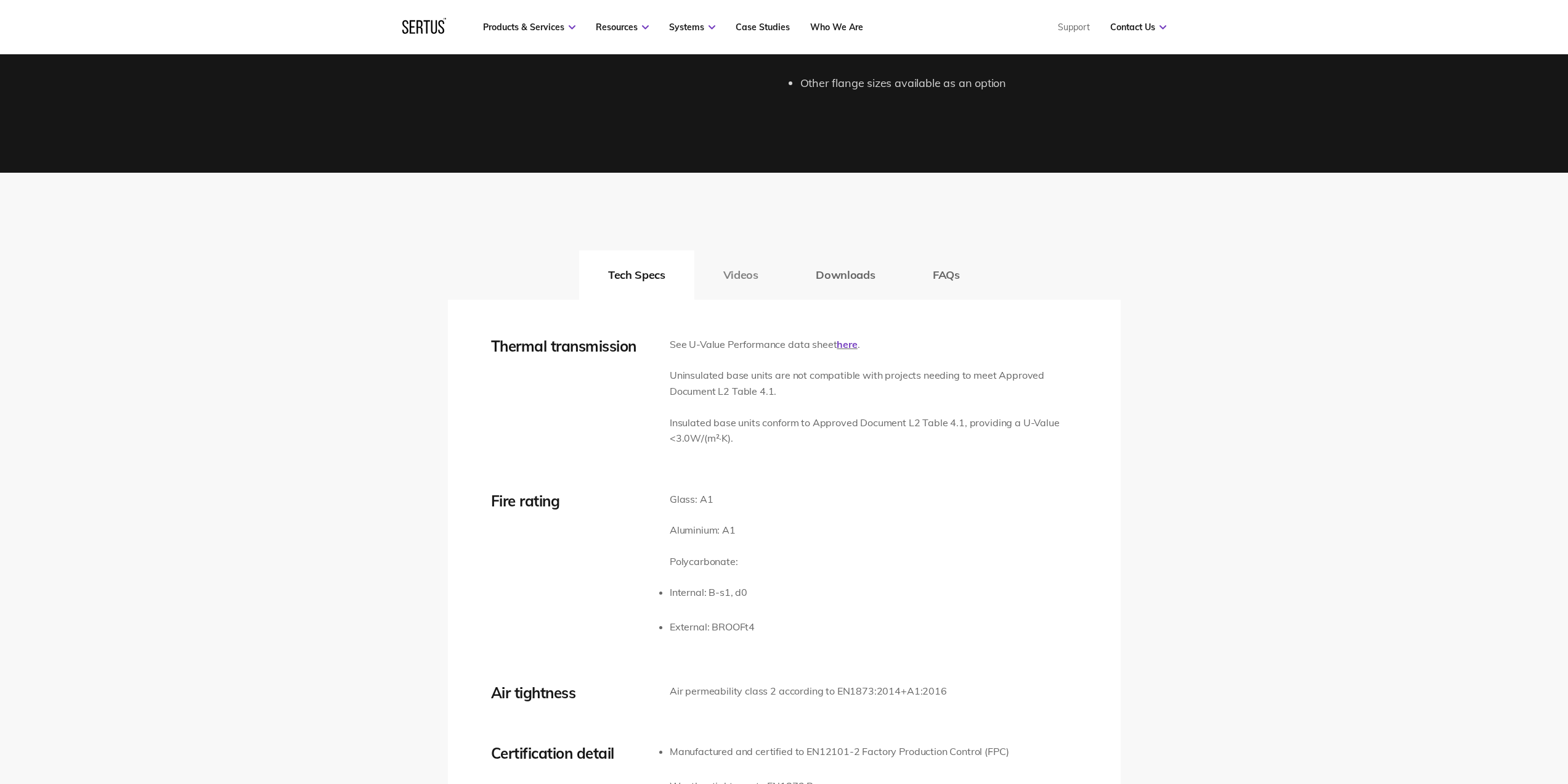
click at [721, 276] on button "Videos" at bounding box center [741, 274] width 93 height 49
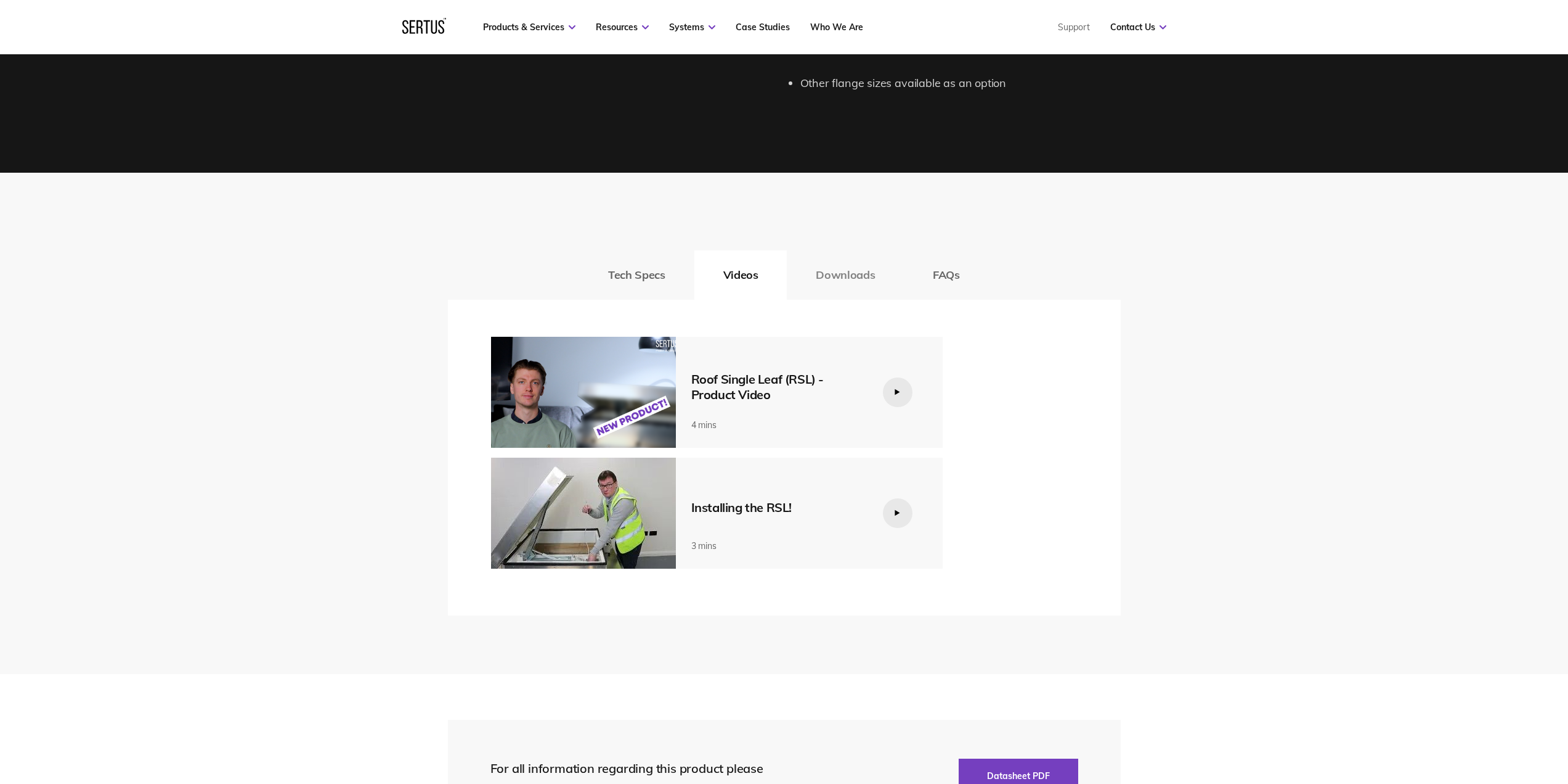
click at [832, 273] on button "Downloads" at bounding box center [845, 274] width 117 height 49
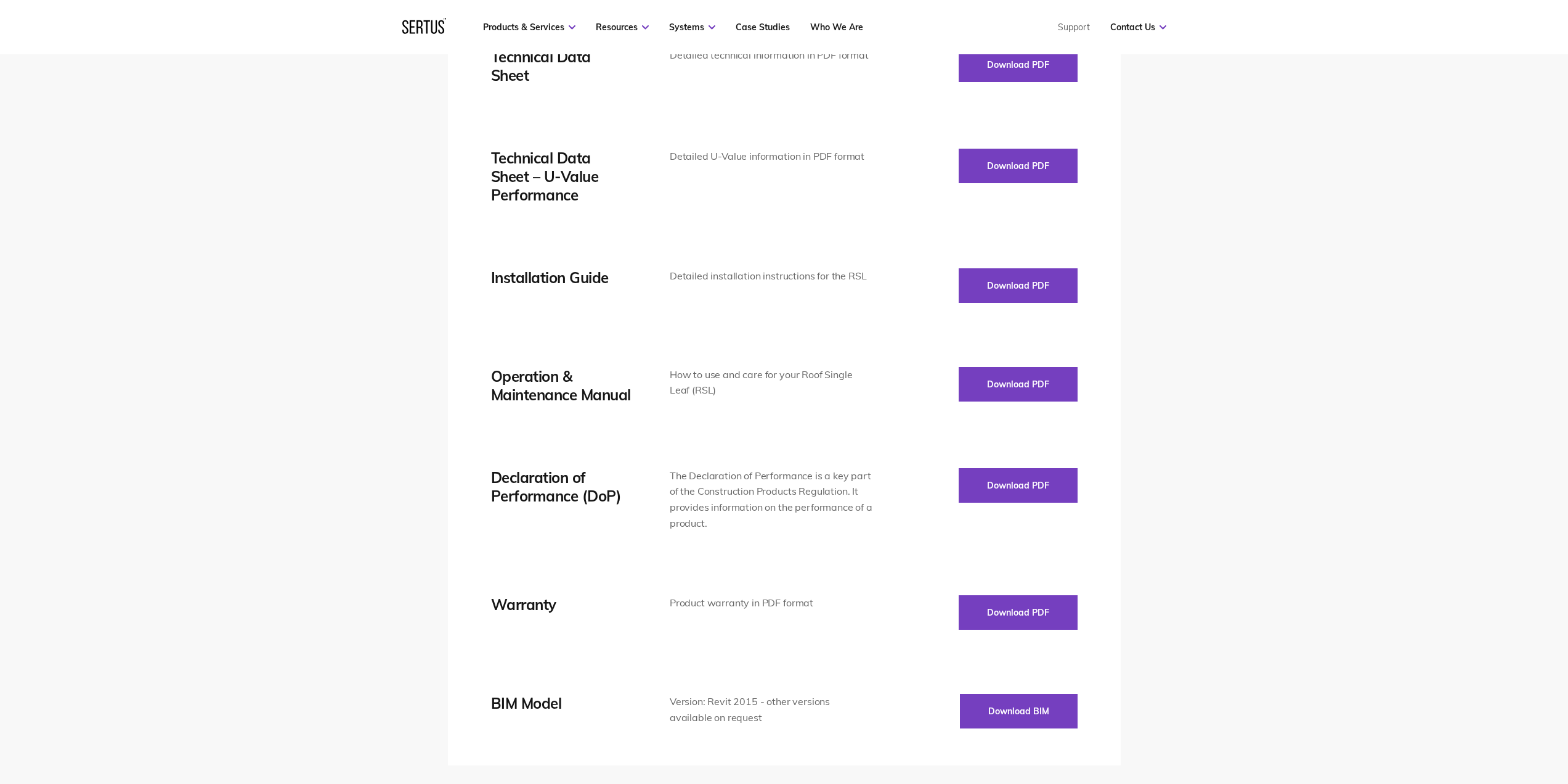
scroll to position [2035, 0]
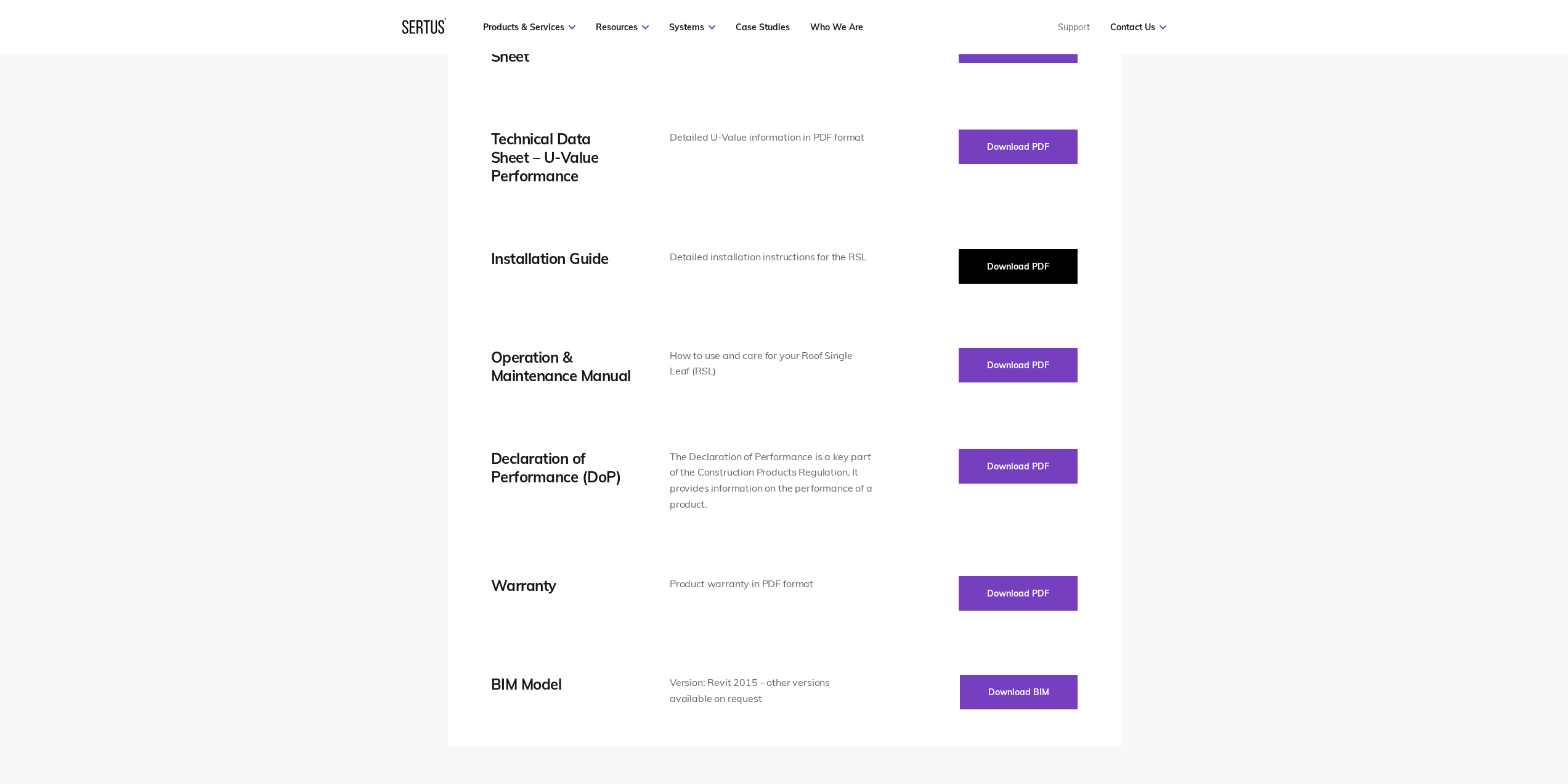
click at [1001, 267] on button "Download PDF" at bounding box center [1018, 266] width 119 height 35
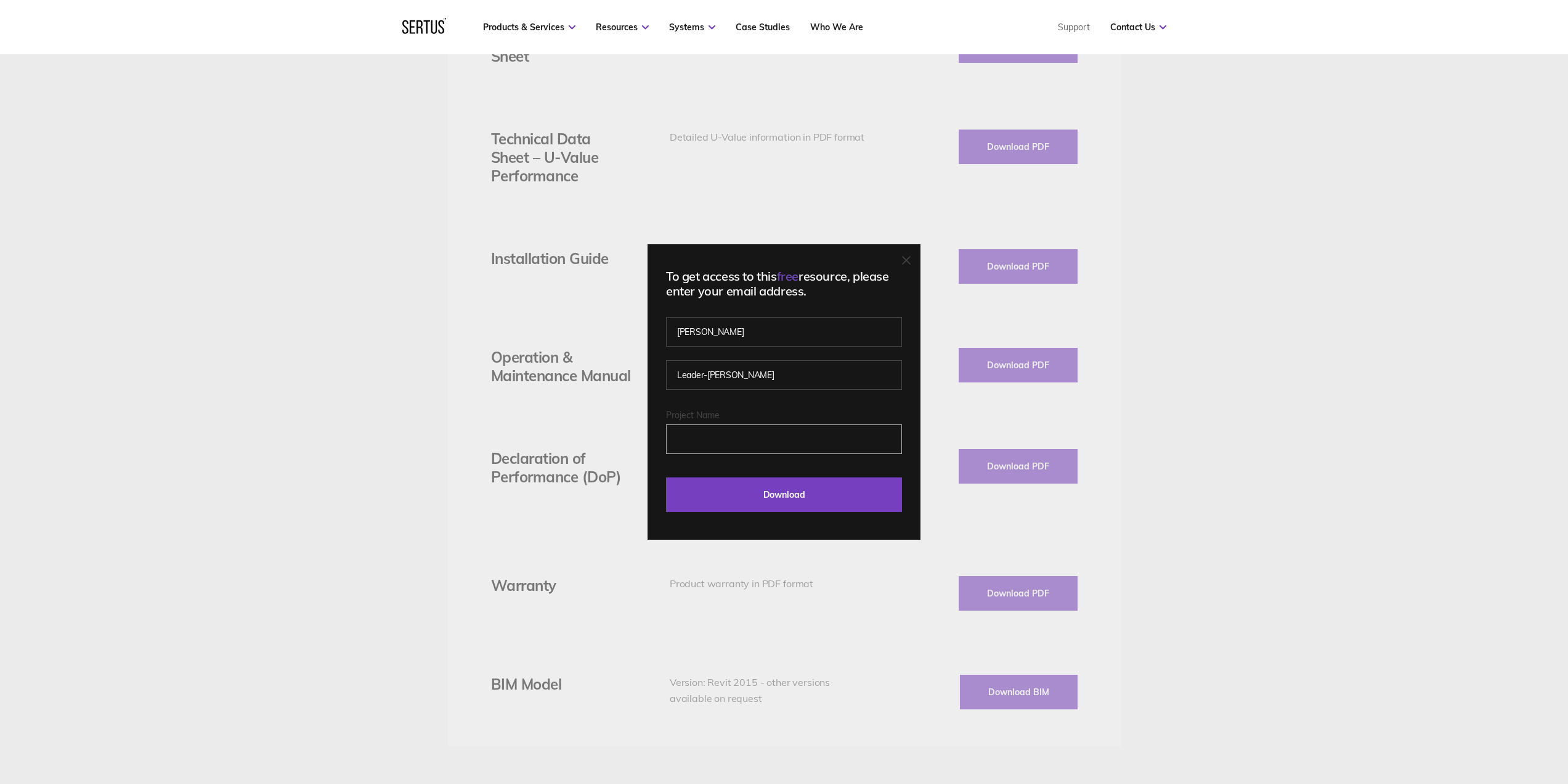
click at [693, 431] on input "Project Name" at bounding box center [784, 438] width 236 height 30
click at [685, 441] on input "Project Name" at bounding box center [784, 438] width 236 height 30
click at [697, 439] on input "Project Name" at bounding box center [784, 438] width 236 height 30
click at [678, 299] on div "To get access to this free resource, please enter your email address. [PERSON_N…" at bounding box center [784, 392] width 273 height 295
click at [905, 200] on div "To get access to this free resource, please enter your email address. [PERSON_N…" at bounding box center [784, 392] width 1568 height 784
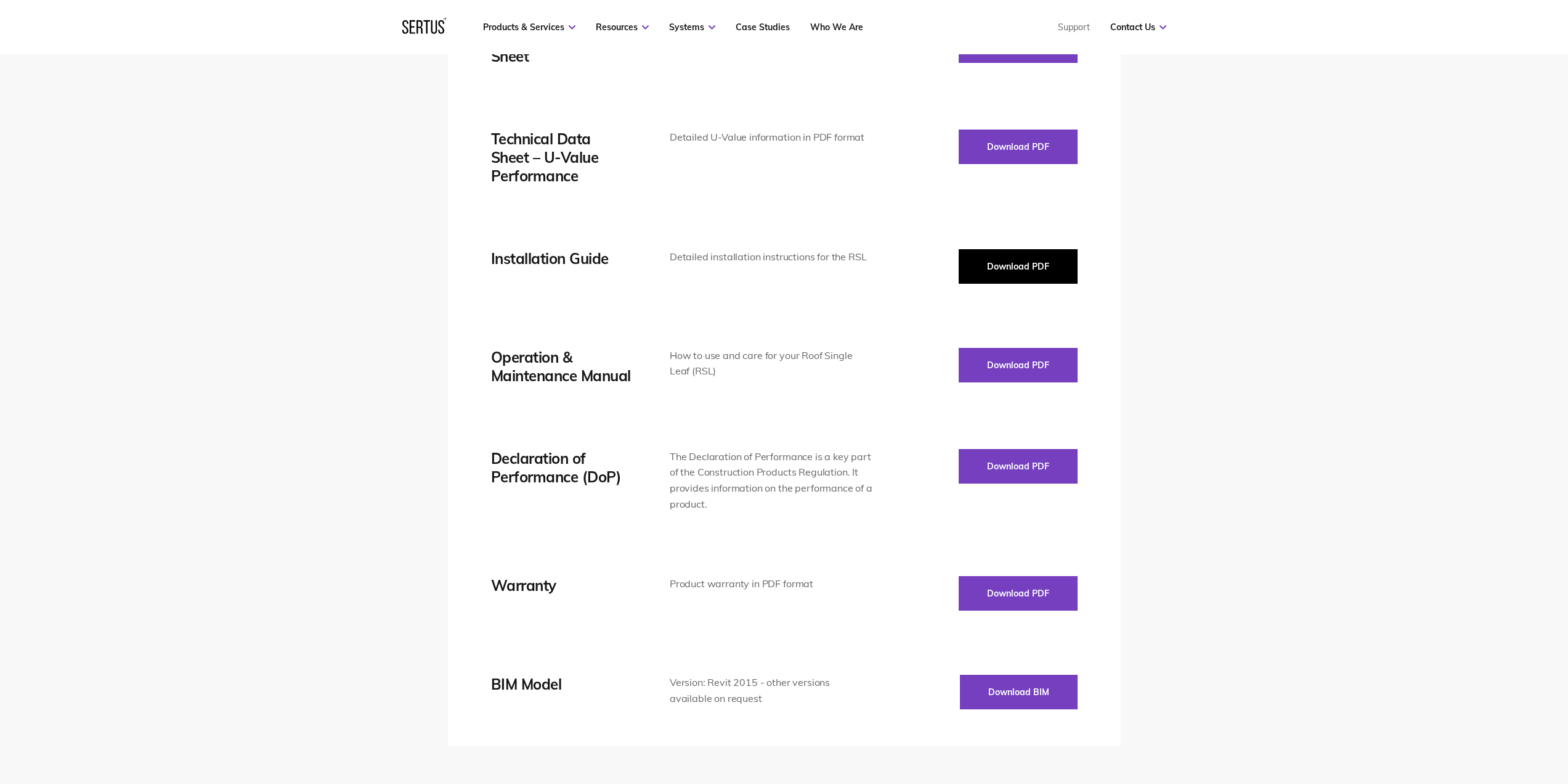
click at [1005, 262] on button "Download PDF" at bounding box center [1018, 266] width 119 height 35
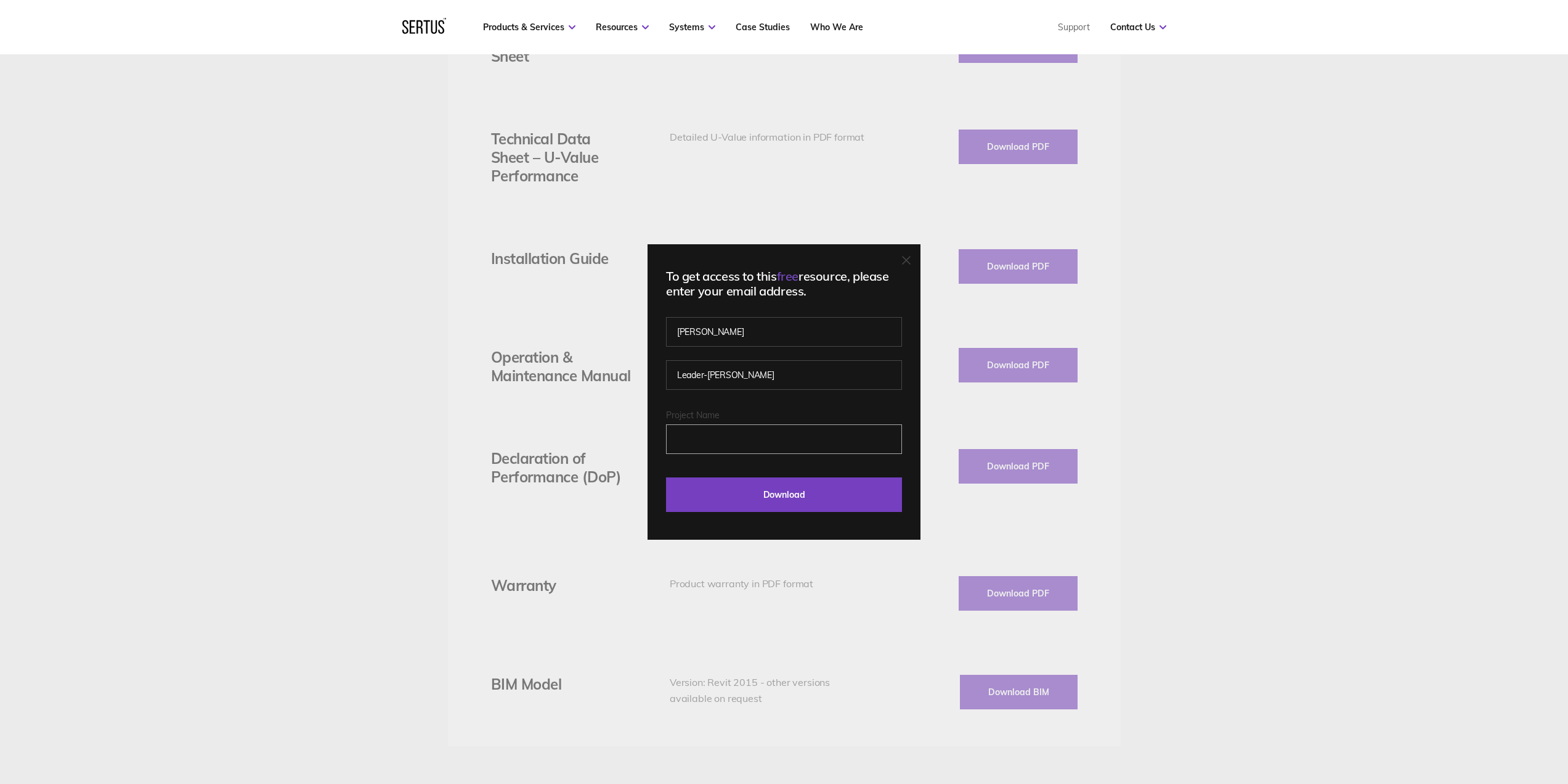
click at [709, 443] on input "Project Name" at bounding box center [784, 438] width 236 height 30
click at [918, 256] on div "To get access to this free resource, please enter your email address. [PERSON_N…" at bounding box center [784, 392] width 273 height 295
click at [909, 260] on icon at bounding box center [906, 260] width 9 height 9
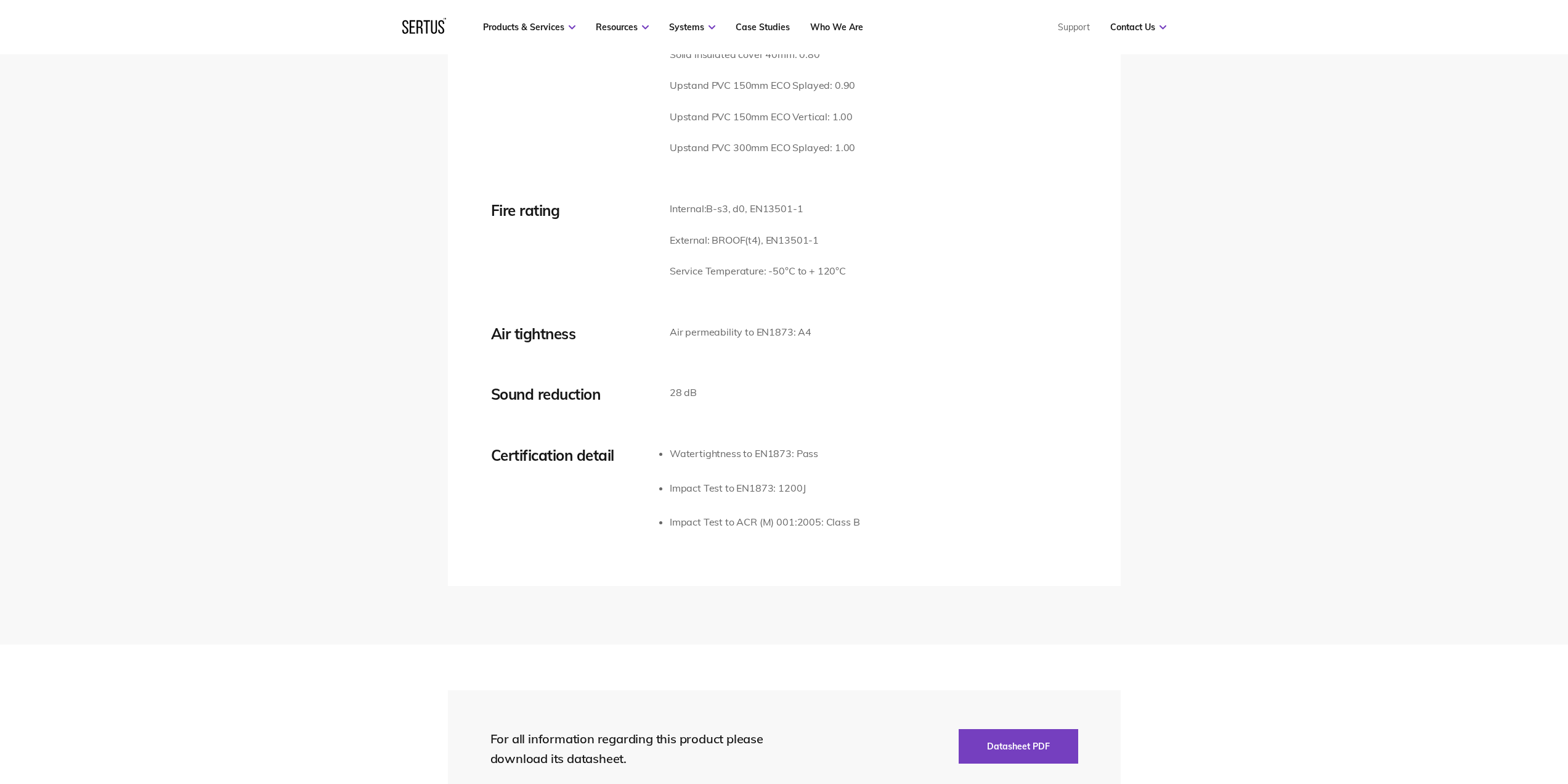
scroll to position [2035, 0]
